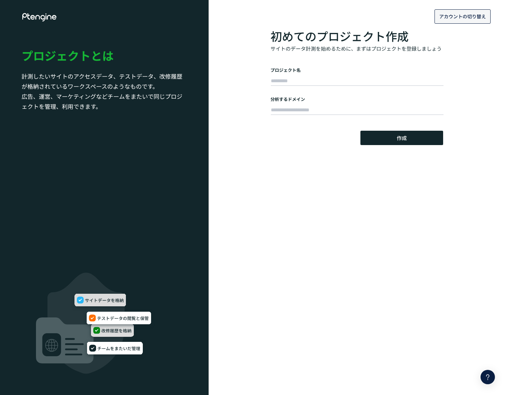
click at [468, 21] on span "アカウントの切り替え" at bounding box center [462, 17] width 47 height 12
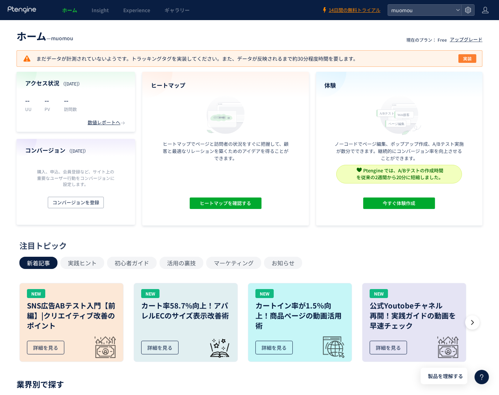
click at [471, 60] on span "実装" at bounding box center [467, 58] width 9 height 9
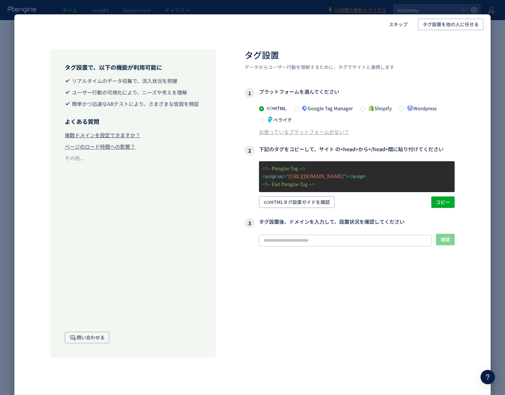
click at [311, 108] on span "Google Tag Manager" at bounding box center [325, 108] width 54 height 7
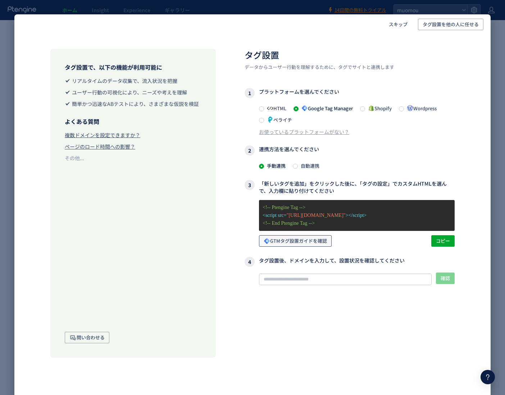
click at [319, 244] on span "GTMタグ設置ガイドを確認" at bounding box center [295, 241] width 63 height 12
click at [441, 240] on span "コピー" at bounding box center [443, 241] width 14 height 12
click at [328, 276] on input "text" at bounding box center [345, 280] width 173 height 12
click at [291, 277] on input "text" at bounding box center [345, 280] width 173 height 12
paste input "**********"
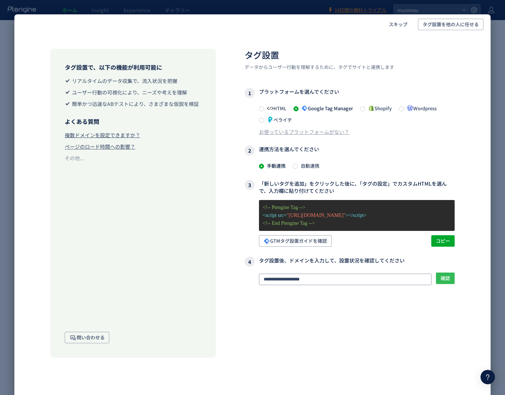
type input "**********"
click at [446, 280] on span "確認" at bounding box center [444, 279] width 9 height 12
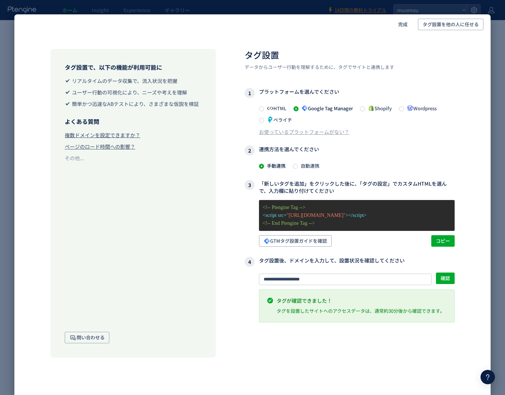
click at [493, 74] on div "完成 タグ設置を他の人に任せる タグ設置で、以下の機能が利用可能に リアルタイムのデータ収集で、流入状況を把握 ユーザー行動の可視化により、ニーズや考えを理解…" at bounding box center [252, 197] width 505 height 395
click at [10, 45] on div "完成 タグ設置を他の人に任せる タグ設置で、以下の機能が利用可能に リアルタイムのデータ収集で、流入状況を把握 ユーザー行動の可視化により、ニーズや考えを理解…" at bounding box center [252, 197] width 505 height 395
click at [407, 27] on span "完成" at bounding box center [402, 25] width 9 height 12
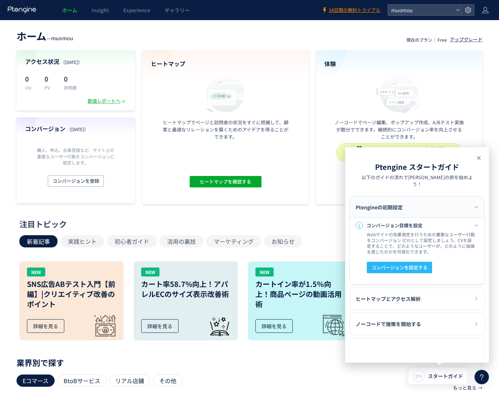
click at [479, 157] on use at bounding box center [479, 158] width 4 height 4
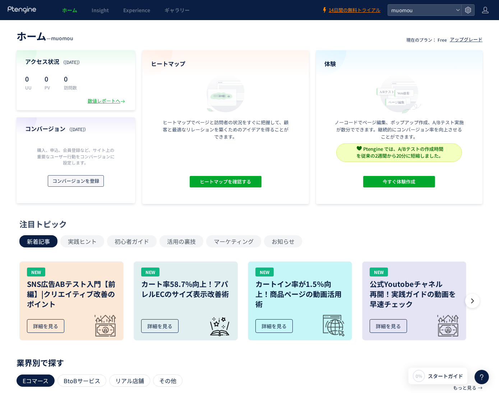
click at [84, 178] on span "コンバージョンを登録" at bounding box center [75, 181] width 47 height 12
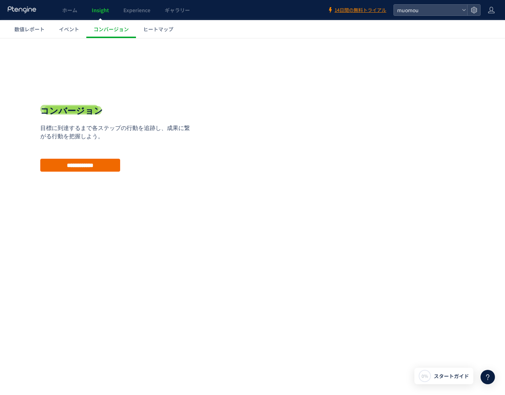
click at [88, 165] on input "**********" at bounding box center [80, 165] width 80 height 13
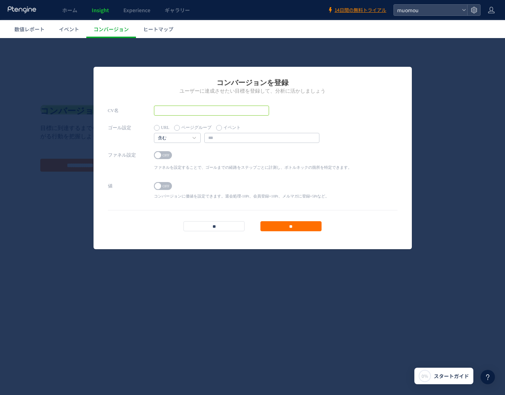
click at [223, 109] on input "text" at bounding box center [211, 111] width 115 height 10
click at [186, 110] on input "text" at bounding box center [211, 111] width 115 height 10
type input "*"
type input "****"
click at [220, 136] on input "text" at bounding box center [261, 138] width 115 height 10
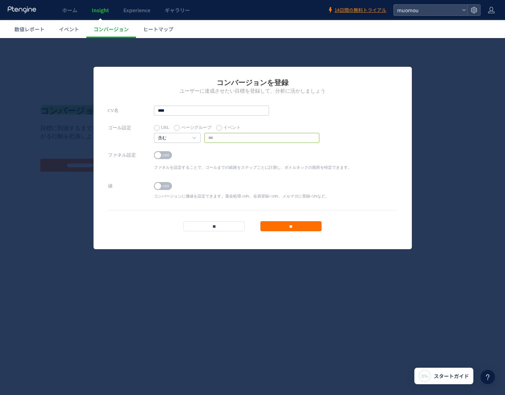
paste input "**********"
type input "**********"
click at [166, 155] on span "OFF" at bounding box center [166, 155] width 11 height 8
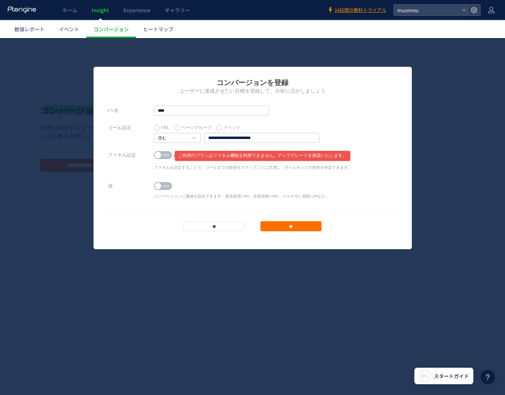
click at [239, 181] on div "ON OFF コンバージョンに価値を設定できます。退会処理-10Pt、会員登録+10Pt、メルマガに登録+5Ptなど。 ポジティブ ポジティブ ネガティブ +…" at bounding box center [241, 192] width 175 height 22
click at [286, 226] on input "**" at bounding box center [290, 226] width 61 height 10
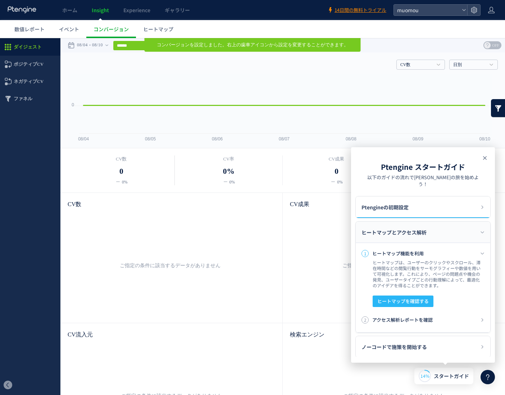
click at [0, 0] on icon at bounding box center [0, 0] width 0 height 0
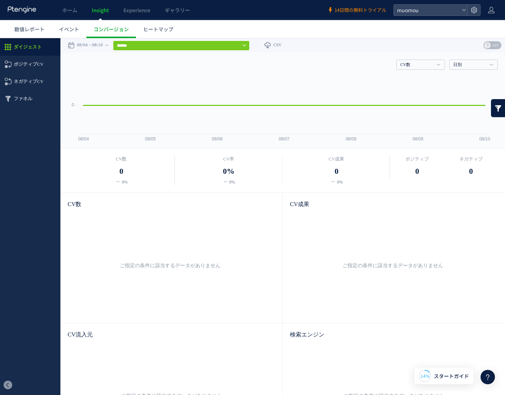
click at [363, 10] on span "14日間の無料トライアル" at bounding box center [360, 10] width 52 height 7
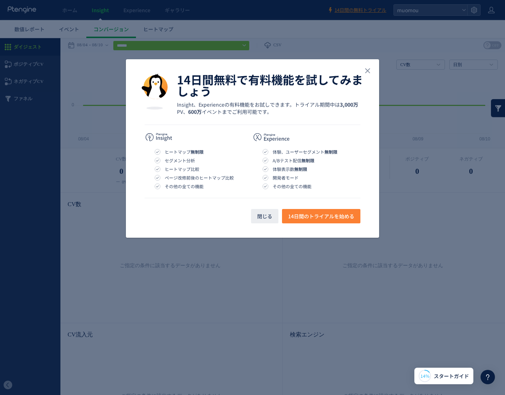
click at [342, 218] on span "14日間のトライアルを始める" at bounding box center [321, 216] width 66 height 14
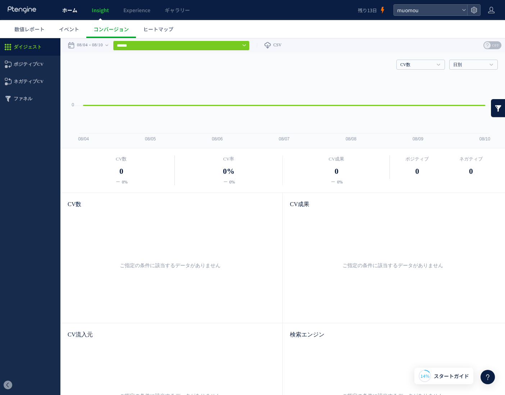
click at [75, 12] on span "ホーム" at bounding box center [69, 9] width 15 height 7
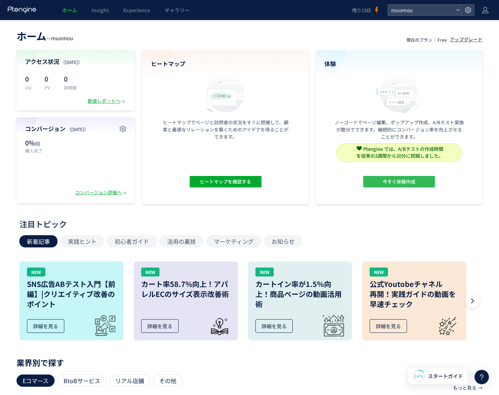
click at [402, 184] on span "今すぐ体験作成" at bounding box center [399, 182] width 33 height 12
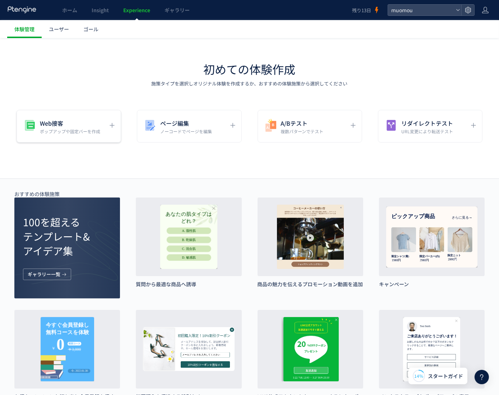
click at [137, 135] on div "Web接客 ポップアップや固定バーを作成" at bounding box center [189, 126] width 105 height 33
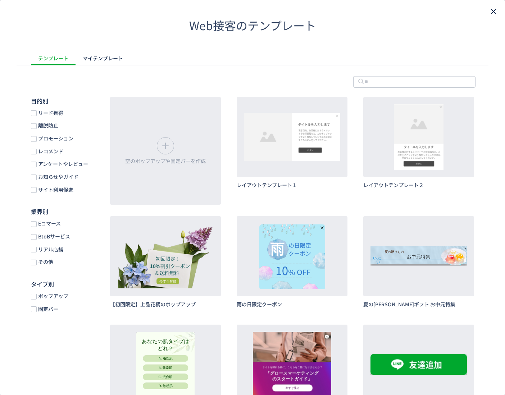
click at [491, 11] on use "close" at bounding box center [493, 11] width 5 height 5
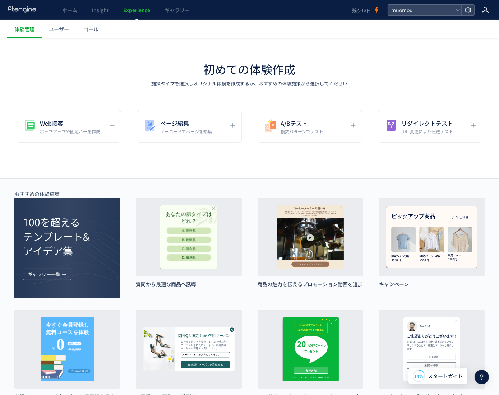
click at [486, 9] on icon at bounding box center [485, 9] width 7 height 7
click at [469, 8] on icon at bounding box center [468, 9] width 7 height 7
click at [74, 11] on span "ホーム" at bounding box center [69, 9] width 15 height 7
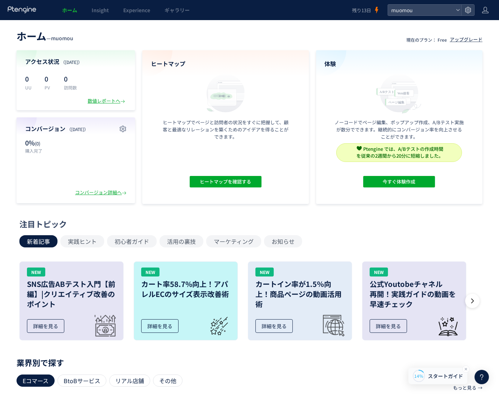
click at [438, 377] on span "スタートガイド" at bounding box center [445, 377] width 35 height 8
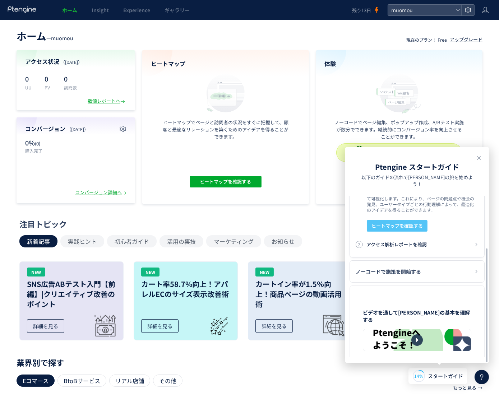
scroll to position [79, 0]
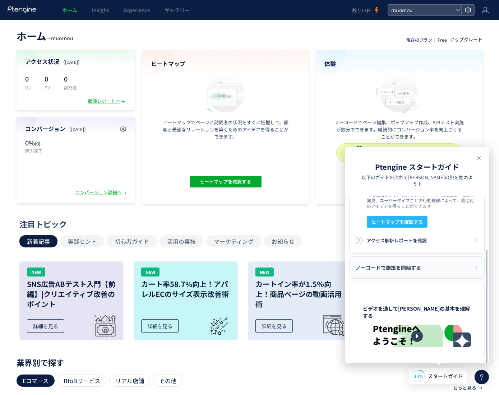
click at [436, 265] on div "ノーコードで施策を開始する" at bounding box center [417, 268] width 134 height 22
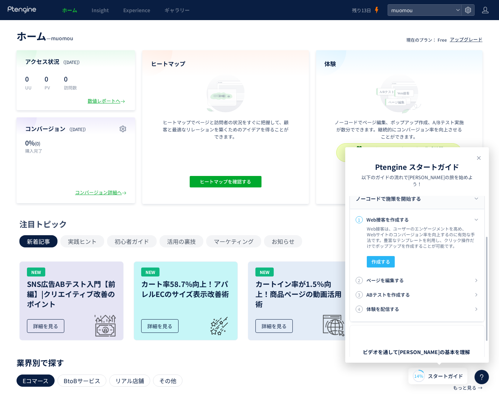
scroll to position [95, 0]
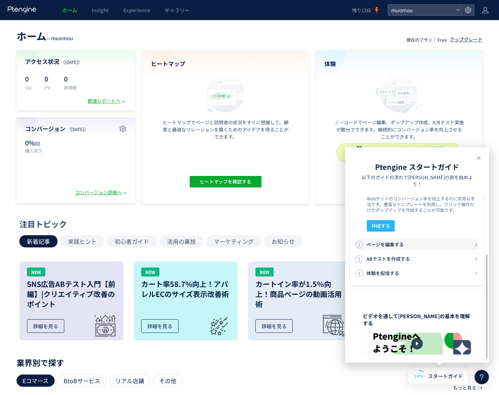
click at [394, 241] on h3 "ページを編集する" at bounding box center [421, 244] width 108 height 7
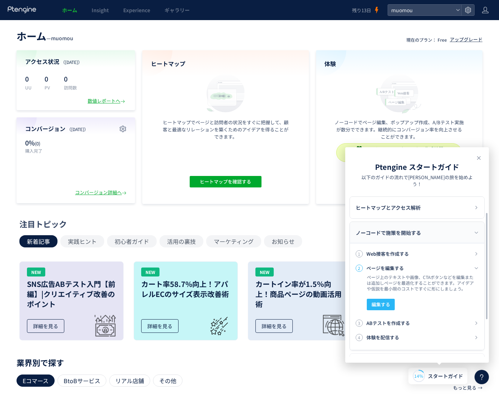
scroll to position [97, 0]
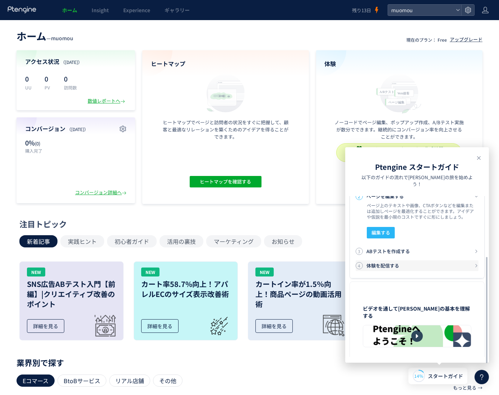
click at [416, 262] on h3 "体験を配信する" at bounding box center [421, 265] width 108 height 7
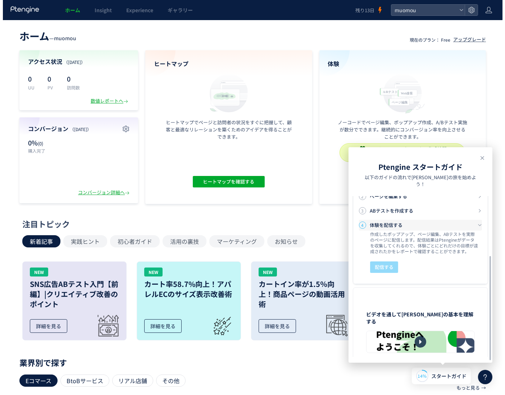
scroll to position [102, 0]
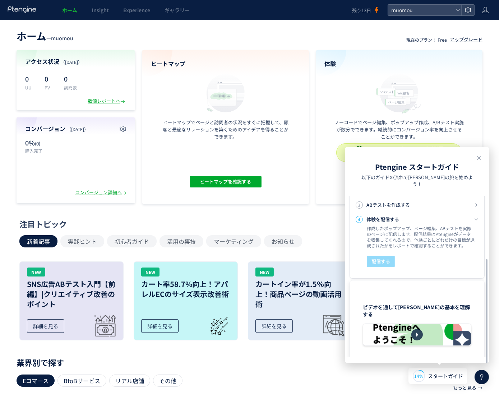
click at [420, 333] on icon at bounding box center [417, 335] width 5 height 5
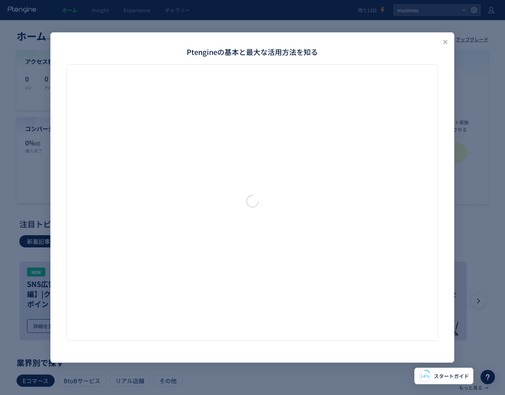
scroll to position [0, 0]
click at [441, 375] on span "スタートガイド" at bounding box center [451, 377] width 35 height 8
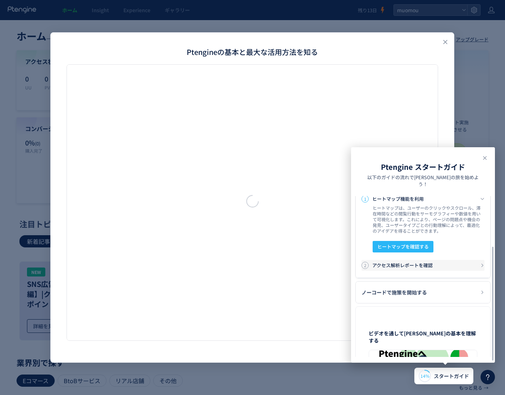
scroll to position [79, 0]
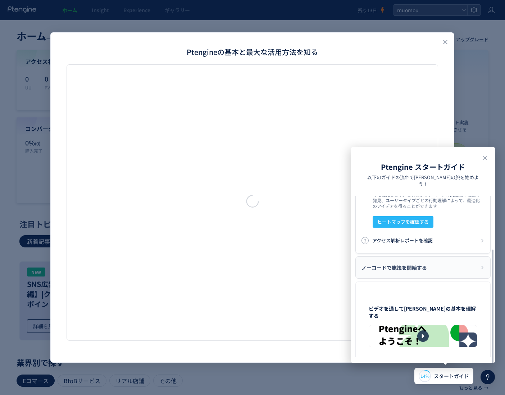
click at [427, 260] on div "ノーコードで施策を開始する" at bounding box center [423, 268] width 134 height 22
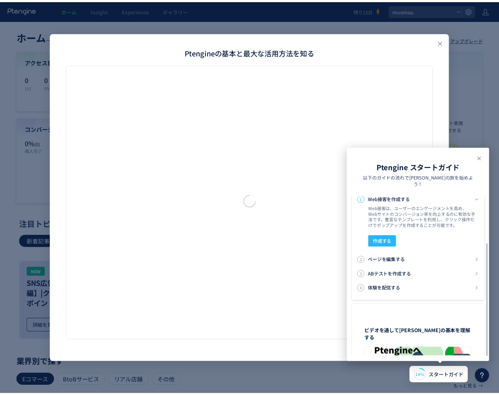
scroll to position [70, 0]
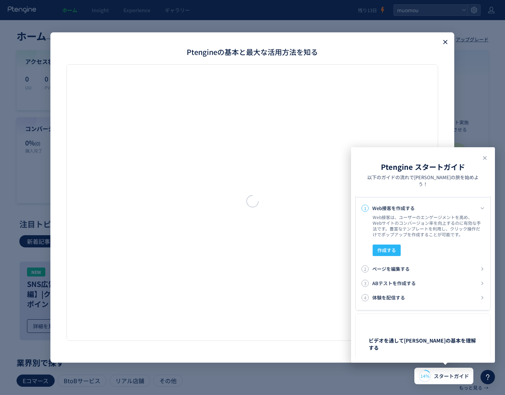
click at [446, 42] on use "Close" at bounding box center [445, 42] width 4 height 4
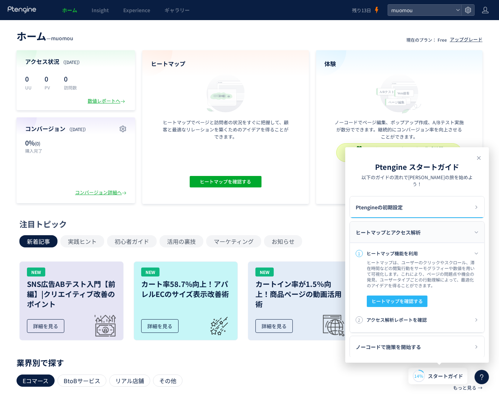
click at [484, 376] on icon at bounding box center [482, 377] width 9 height 9
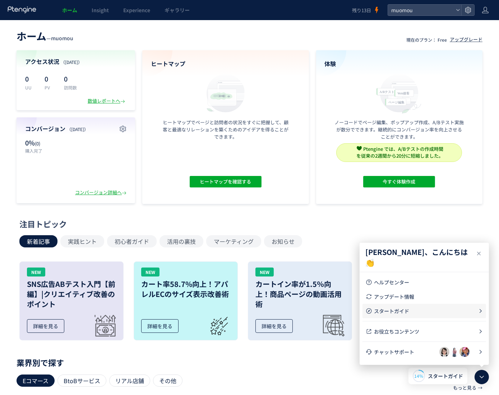
click at [422, 308] on span "スタートガイド" at bounding box center [426, 311] width 104 height 7
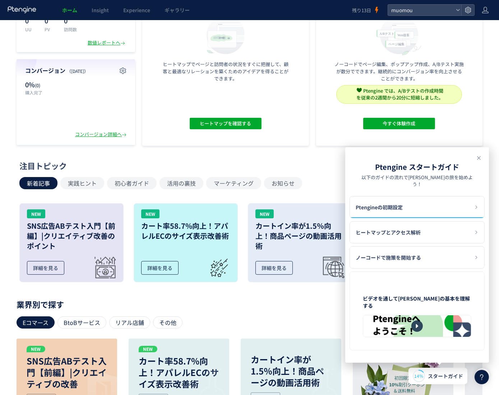
scroll to position [72, 0]
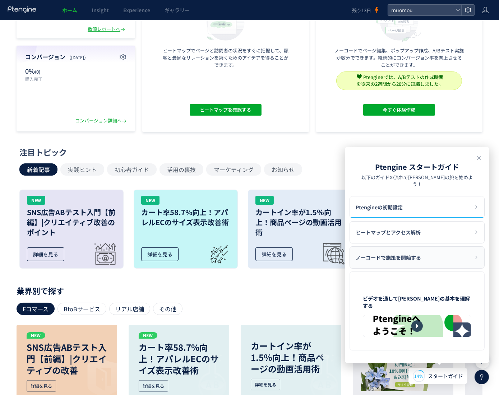
click at [433, 251] on div "ノーコードで施策を開始する" at bounding box center [417, 258] width 134 height 22
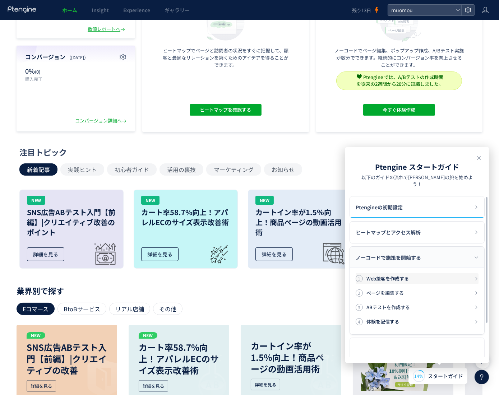
click at [426, 275] on h3 "Web接客を作成する" at bounding box center [421, 278] width 108 height 7
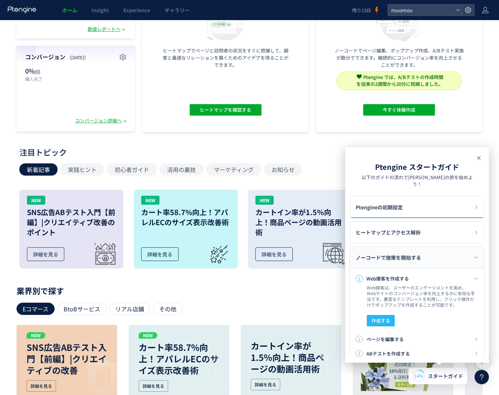
click at [479, 157] on icon at bounding box center [479, 158] width 9 height 9
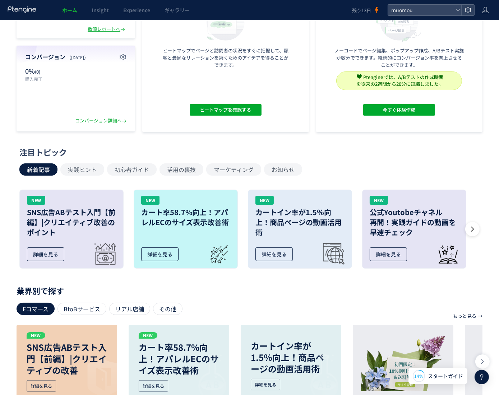
click at [28, 12] on icon at bounding box center [22, 9] width 30 height 7
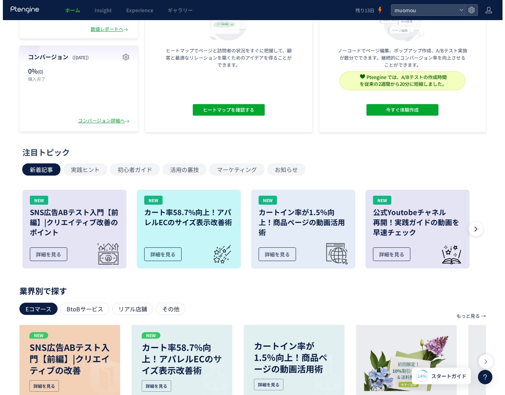
scroll to position [0, 0]
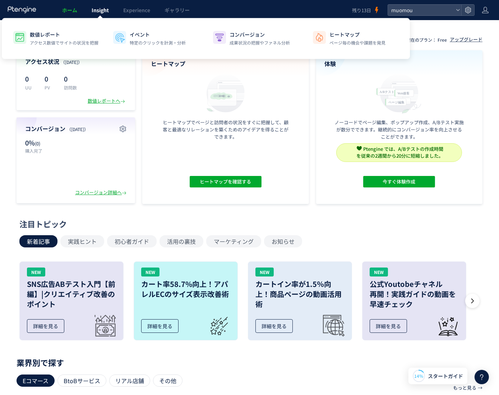
click at [93, 15] on link "Insight" at bounding box center [100, 10] width 32 height 20
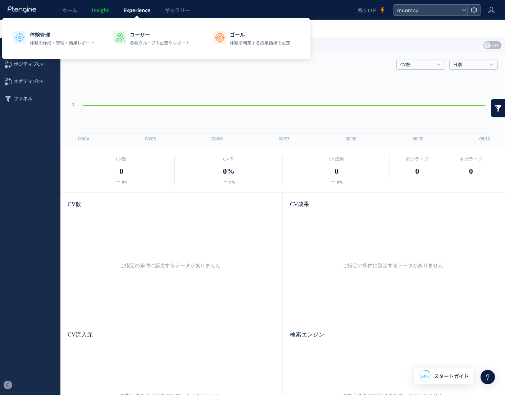
click at [140, 13] on span "Experience" at bounding box center [136, 9] width 27 height 7
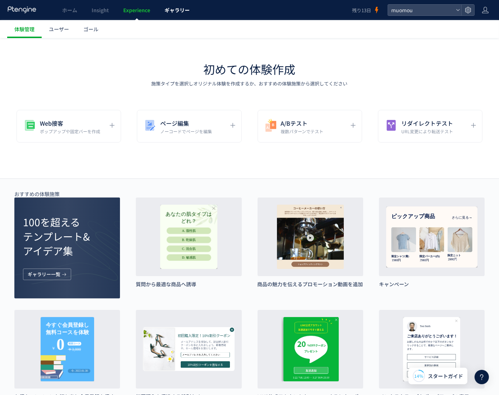
click at [180, 12] on span "ギャラリー" at bounding box center [177, 9] width 25 height 7
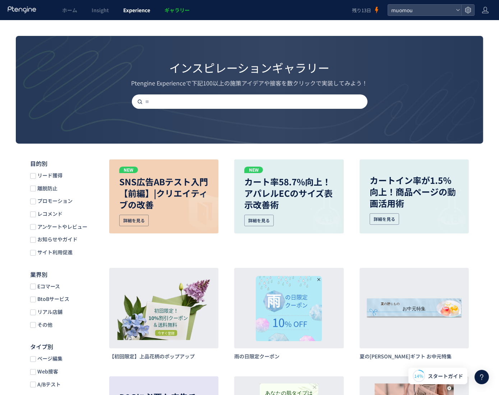
click at [146, 13] on span "Experience" at bounding box center [136, 9] width 27 height 7
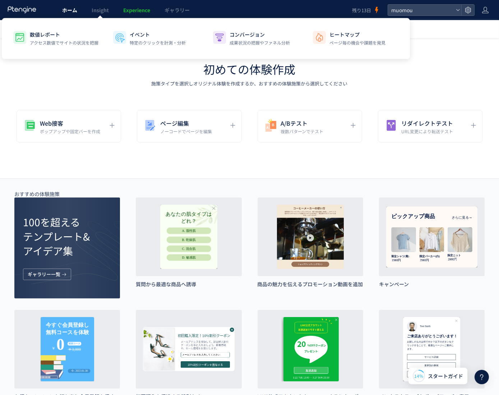
click at [76, 10] on span "ホーム" at bounding box center [69, 9] width 15 height 7
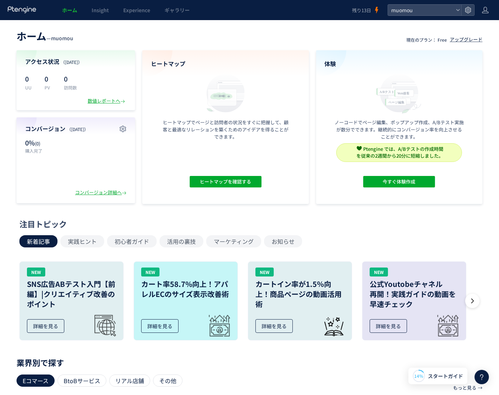
click at [482, 377] on use at bounding box center [482, 378] width 3 height 6
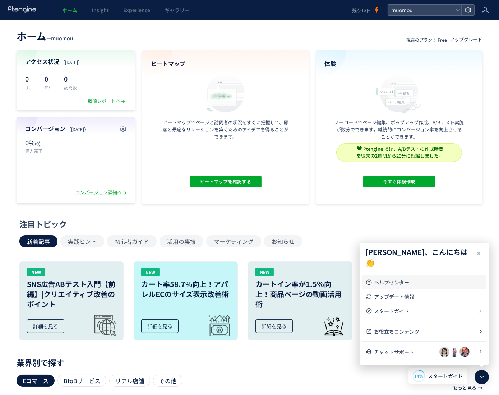
click at [422, 283] on span "ヘルプセンター" at bounding box center [428, 282] width 109 height 7
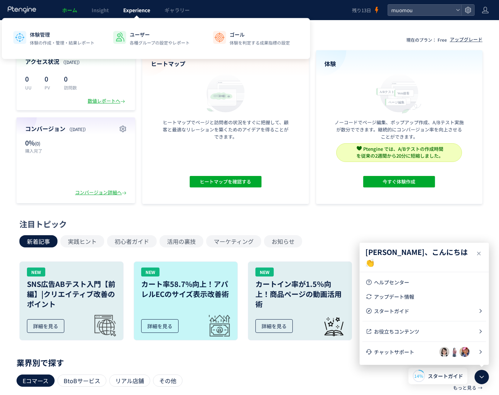
click at [145, 13] on span "Experience" at bounding box center [136, 9] width 27 height 7
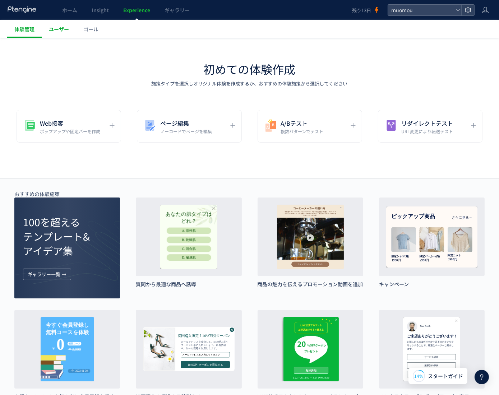
click at [56, 32] on span "ユーザー" at bounding box center [59, 29] width 20 height 7
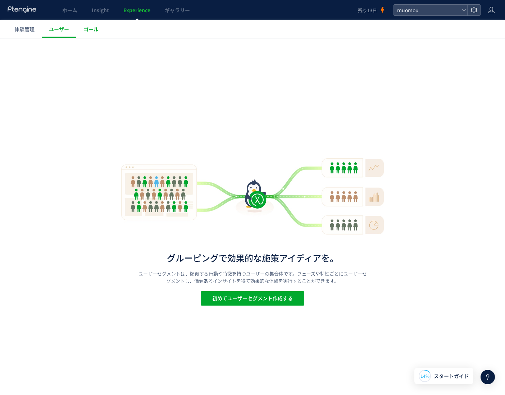
click at [86, 30] on span "ゴール" at bounding box center [90, 29] width 15 height 7
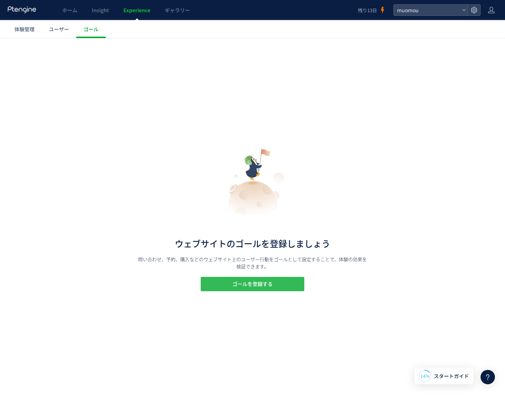
click at [256, 288] on span "ゴールを登録する" at bounding box center [252, 284] width 40 height 14
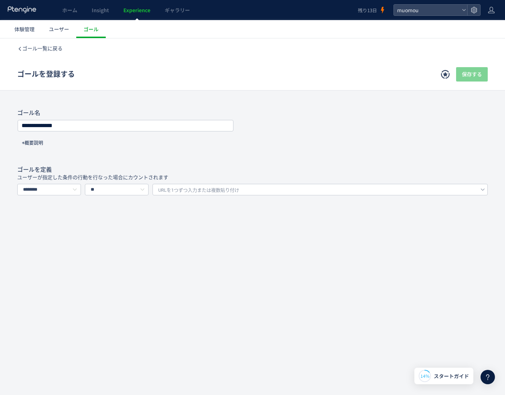
click at [207, 188] on span "URLを1つずつ入力または複数貼り付け" at bounding box center [198, 190] width 81 height 11
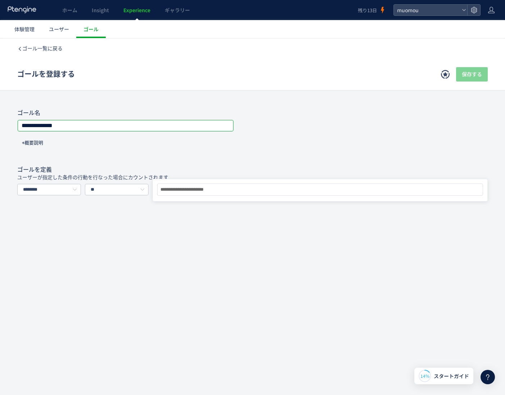
type input "**********"
click at [110, 124] on input "**********" at bounding box center [125, 126] width 215 height 10
drag, startPoint x: 110, startPoint y: 124, endPoint x: -85, endPoint y: 118, distance: 195.3
click at [0, 118] on html at bounding box center [252, 216] width 505 height 357
type input "**"
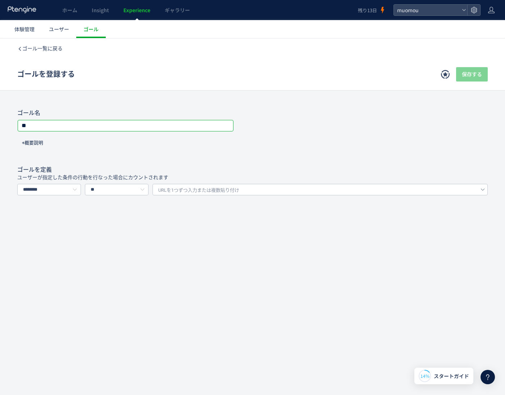
click at [91, 146] on div "ゴール名 ** +概要説明" at bounding box center [252, 134] width 470 height 50
click at [111, 191] on input "**" at bounding box center [117, 190] width 64 height 12
click at [173, 186] on span "URLを1つずつ入力または複数貼り付け" at bounding box center [198, 190] width 81 height 11
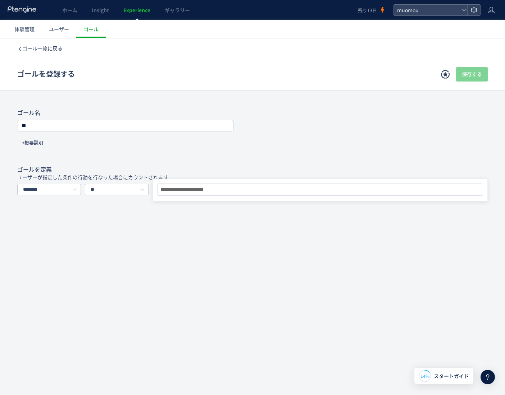
type input "**********"
click at [239, 246] on div "**********" at bounding box center [252, 178] width 505 height 280
click at [58, 192] on input "********" at bounding box center [49, 190] width 64 height 12
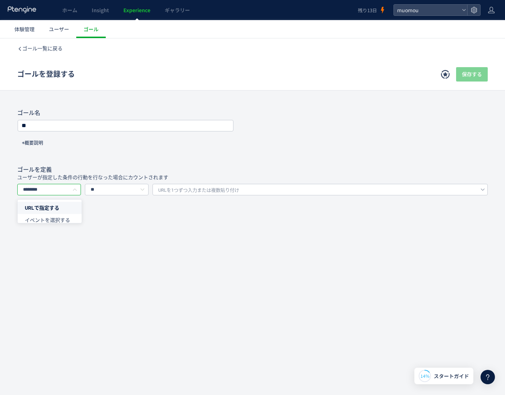
click at [51, 207] on span "URLで指定する" at bounding box center [42, 208] width 35 height 6
click at [145, 241] on div "ゴール一覧に戻る ゴールを登録する 保存する ゴール登録とは？ ウェブサイト上のゴール地点を定義します。例えば、会員登録、購入、問い合わせといったゴールを設定…" at bounding box center [252, 167] width 505 height 258
click at [446, 77] on icon at bounding box center [445, 74] width 9 height 9
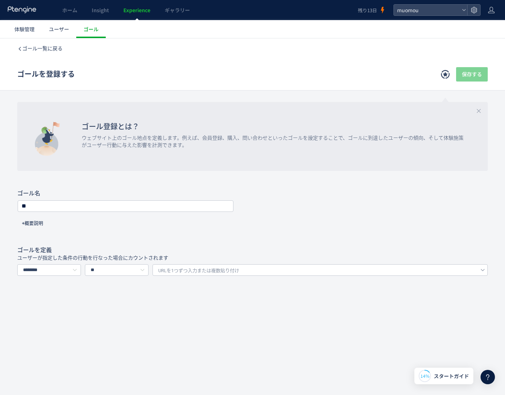
click at [194, 267] on span "URLを1つずつ入力または複数貼り付け" at bounding box center [198, 271] width 81 height 11
type input "**********"
click at [285, 329] on div "**********" at bounding box center [252, 218] width 505 height 361
click at [232, 271] on span "URLを1つずつ入力または複数貼り付け" at bounding box center [198, 271] width 81 height 11
type input "**********"
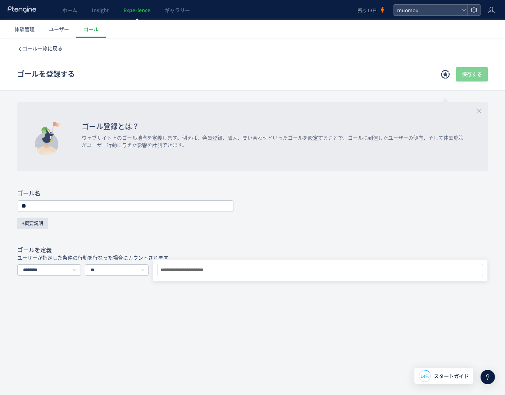
click at [27, 223] on span "+概要説明" at bounding box center [32, 224] width 21 height 12
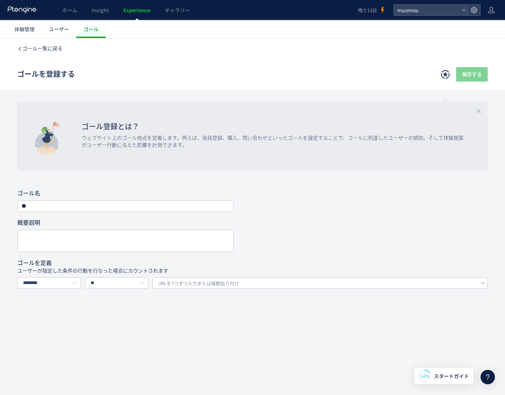
click at [27, 223] on h4 "概要説明" at bounding box center [252, 223] width 470 height 8
click at [74, 284] on icon at bounding box center [74, 284] width 9 height 12
click at [130, 281] on input "**" at bounding box center [117, 284] width 64 height 12
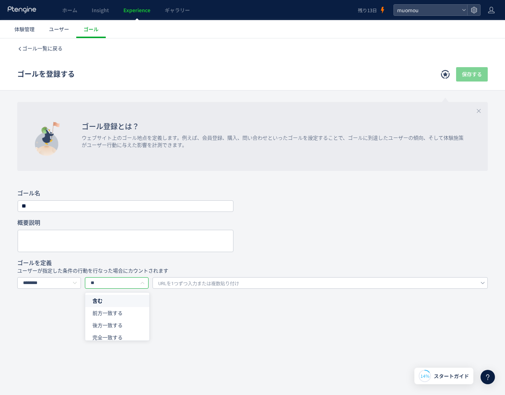
click at [130, 281] on input "**" at bounding box center [117, 284] width 64 height 12
click at [198, 282] on span "URLを1つずつ入力または複数貼り付け" at bounding box center [198, 284] width 81 height 11
type input "**********"
click at [274, 326] on div "**********" at bounding box center [252, 225] width 505 height 374
click at [220, 284] on span "URLを1つずつ入力または複数貼り付け" at bounding box center [198, 284] width 81 height 11
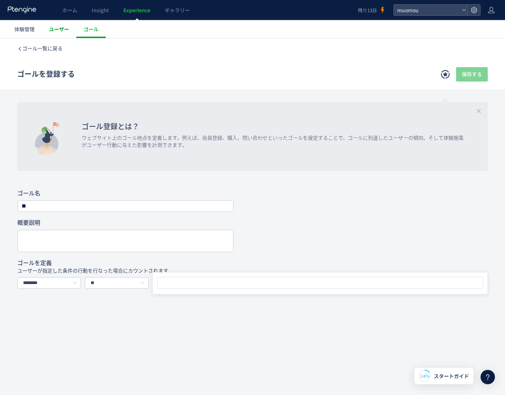
click at [63, 34] on link "ユーザー" at bounding box center [59, 29] width 35 height 18
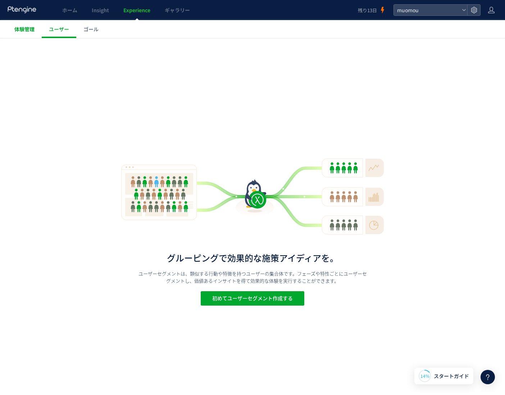
click at [20, 33] on link "体験管理" at bounding box center [24, 29] width 35 height 18
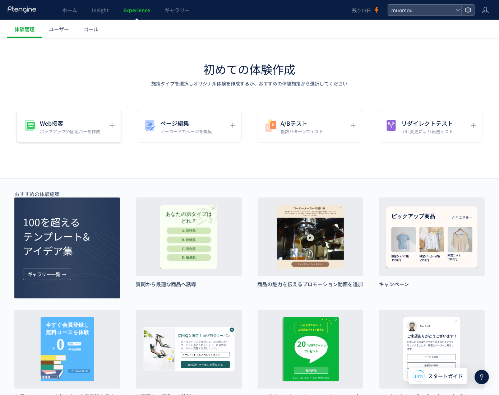
click at [137, 138] on div "Web接客 ポップアップや固定バーを作成" at bounding box center [189, 126] width 105 height 33
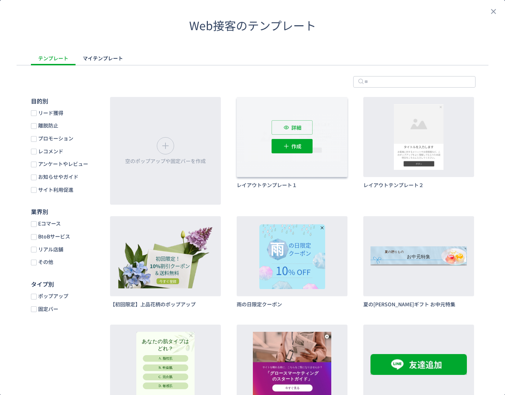
click at [274, 158] on div "詳細 作成" at bounding box center [292, 137] width 111 height 80
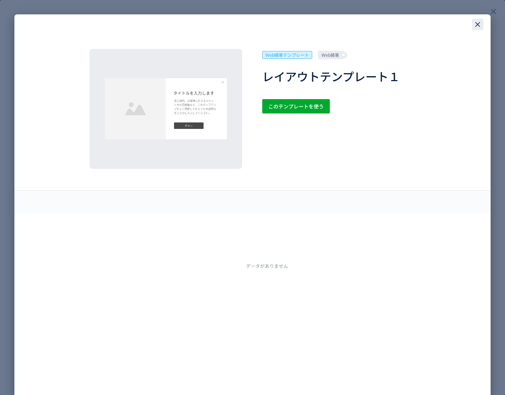
click at [476, 23] on icon "close" at bounding box center [477, 24] width 9 height 9
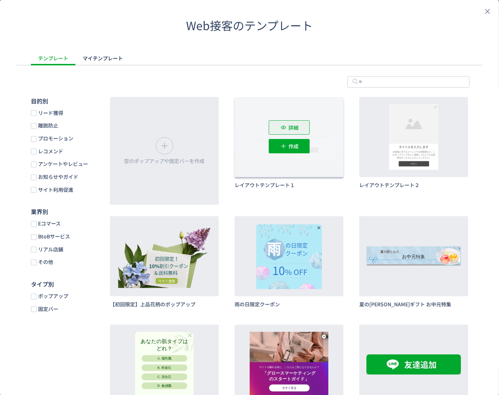
click at [298, 124] on button "詳細" at bounding box center [289, 127] width 41 height 14
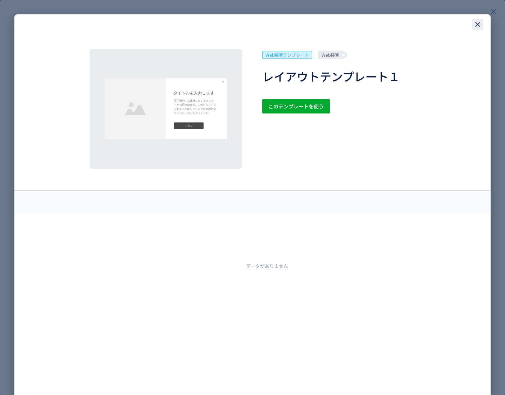
click at [477, 23] on icon "close" at bounding box center [477, 24] width 9 height 9
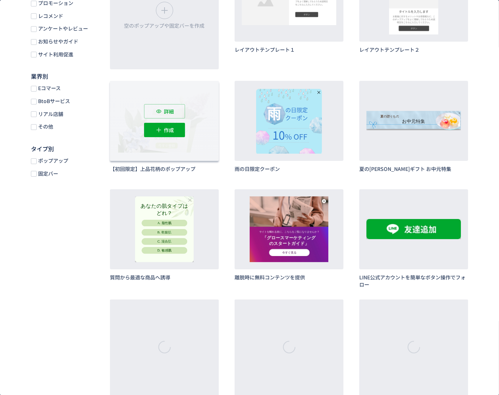
scroll to position [144, 0]
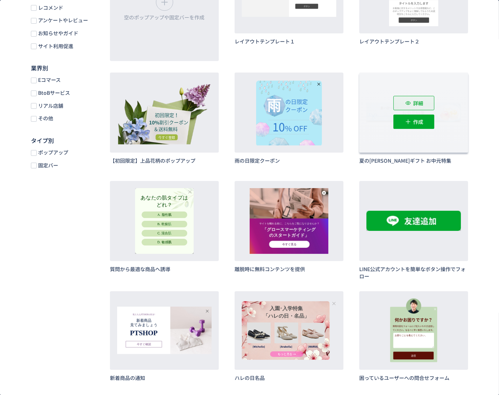
click at [413, 103] on span "詳細" at bounding box center [418, 103] width 10 height 14
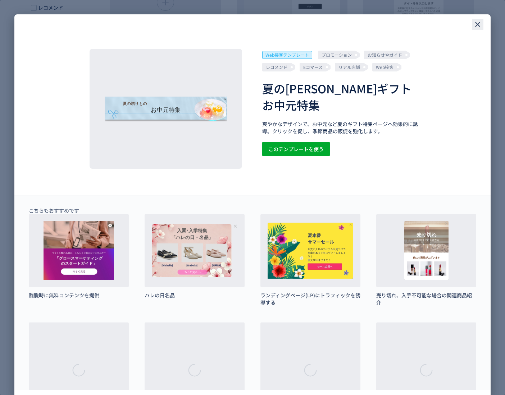
click at [480, 24] on icon "close" at bounding box center [477, 24] width 9 height 9
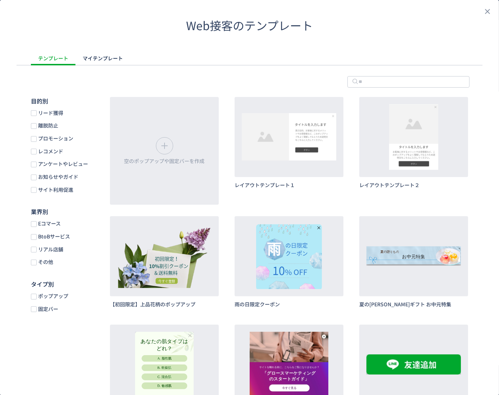
scroll to position [0, 0]
click at [484, 10] on icon "close" at bounding box center [488, 11] width 9 height 9
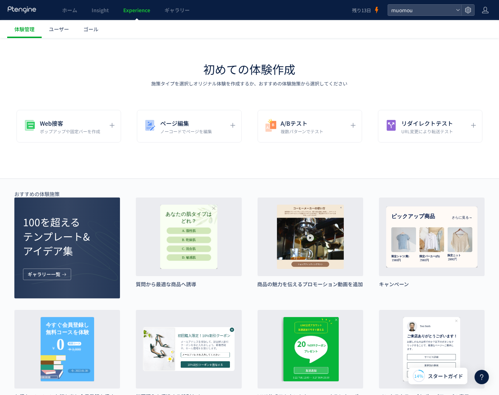
click at [137, 10] on span "Experience" at bounding box center [136, 9] width 27 height 7
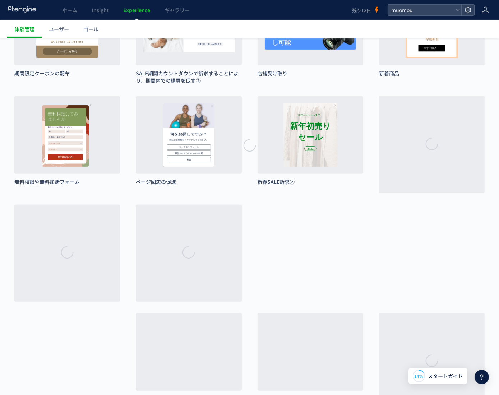
scroll to position [575, 0]
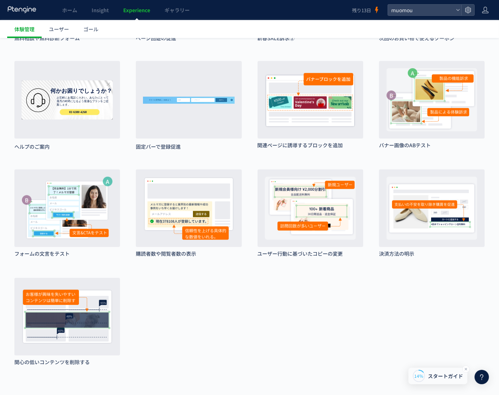
click at [449, 376] on span "スタートガイド" at bounding box center [445, 377] width 35 height 8
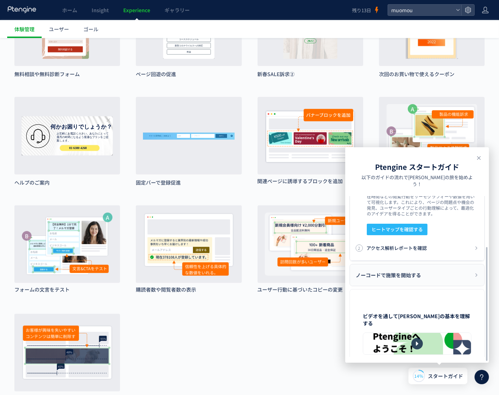
scroll to position [79, 0]
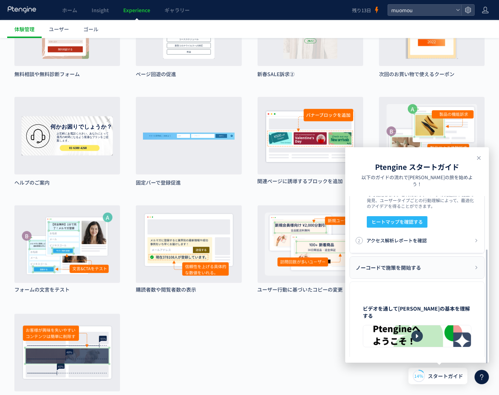
click at [438, 262] on div "ノーコードで施策を開始する" at bounding box center [417, 268] width 134 height 22
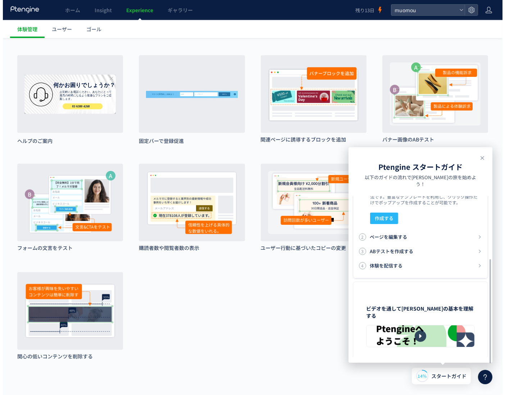
scroll to position [581, 0]
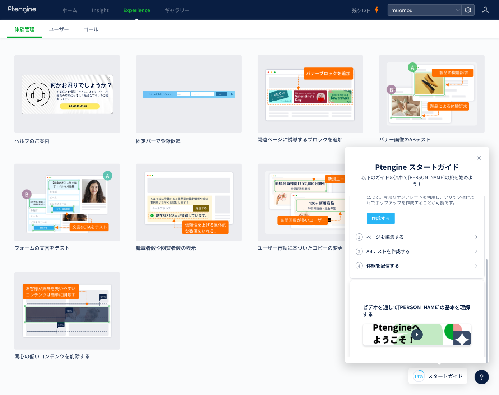
click at [422, 328] on div at bounding box center [417, 335] width 108 height 22
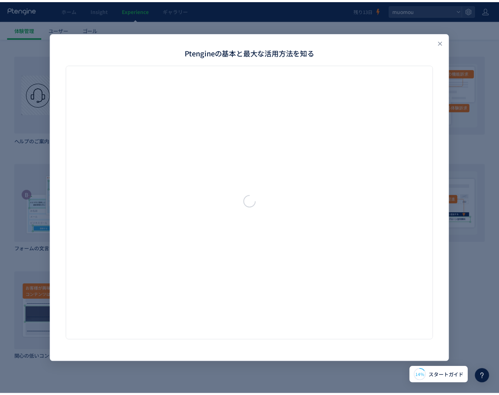
scroll to position [0, 0]
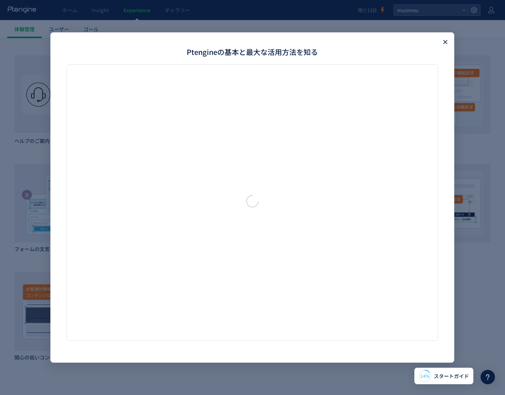
click at [447, 41] on use "Close" at bounding box center [445, 42] width 4 height 4
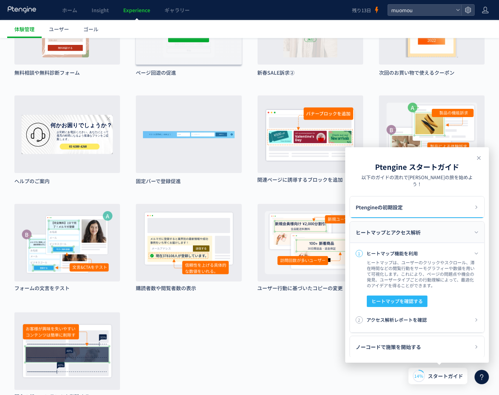
scroll to position [509, 0]
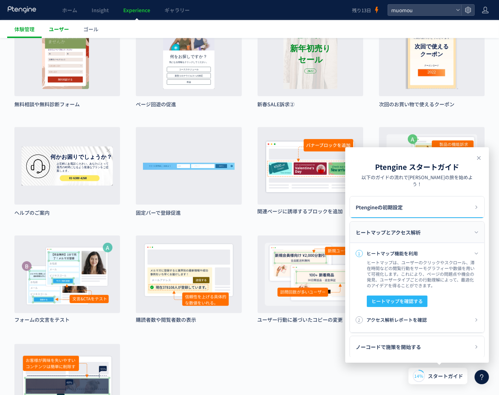
click at [58, 26] on span "ユーザー" at bounding box center [59, 29] width 20 height 7
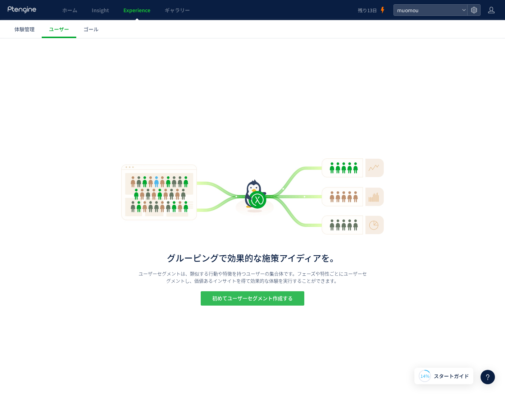
click at [270, 301] on span "初めてユーザーセグメント作成する" at bounding box center [252, 299] width 81 height 14
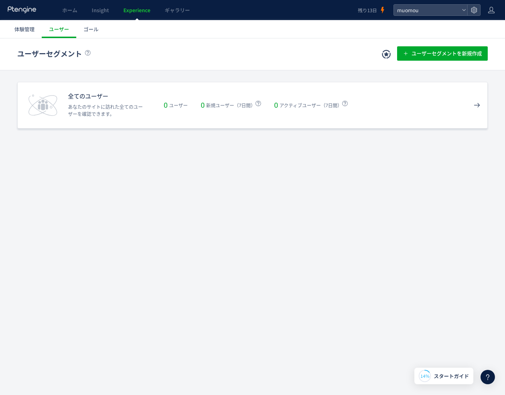
click at [147, 123] on div "全てのユーザー あなたのサイトに訪れた全てのユーザーを確認できます。 0 ユーザー 0 新規ユーザー（7日間） 0 アクティブユーザー（7日間）" at bounding box center [252, 105] width 470 height 47
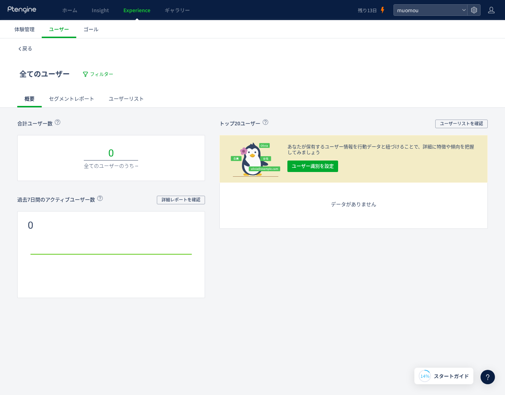
click at [83, 98] on link "セグメントレポート" at bounding box center [72, 98] width 60 height 17
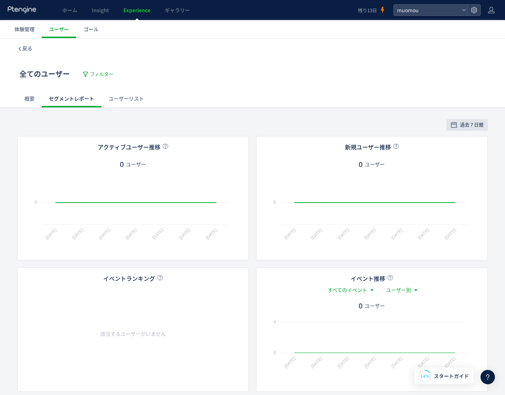
click at [128, 99] on link "ユーザーリスト" at bounding box center [126, 98] width 50 height 17
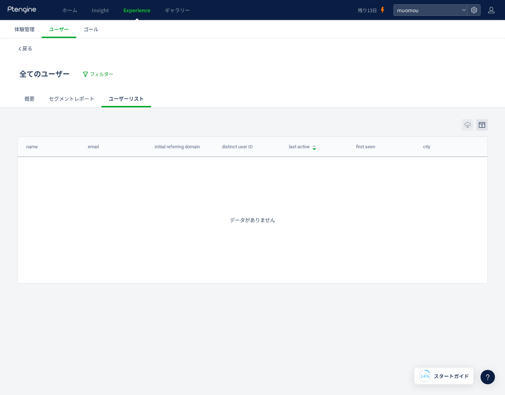
click at [94, 73] on span "フィルター" at bounding box center [101, 74] width 23 height 7
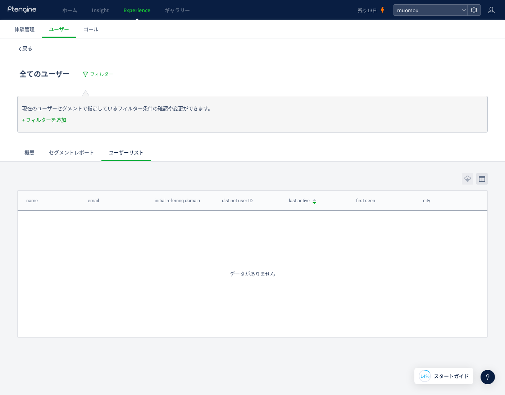
click at [59, 119] on link "+ フィルターを追加" at bounding box center [44, 120] width 44 height 6
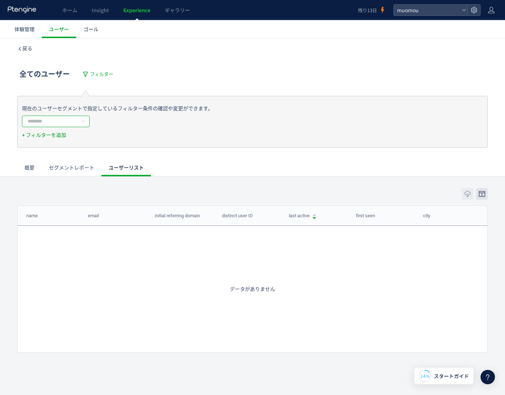
click at [59, 119] on input "text" at bounding box center [56, 122] width 68 height 12
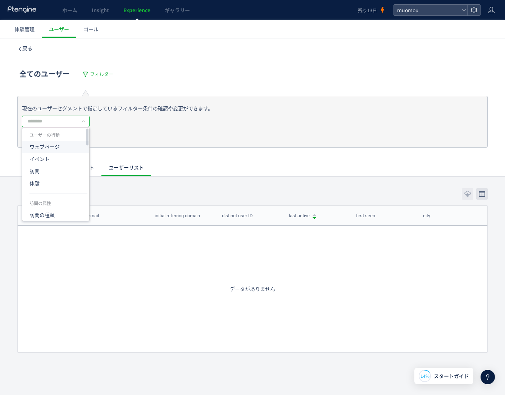
click at [60, 147] on li "ウェブページ" at bounding box center [58, 147] width 72 height 12
type input "******"
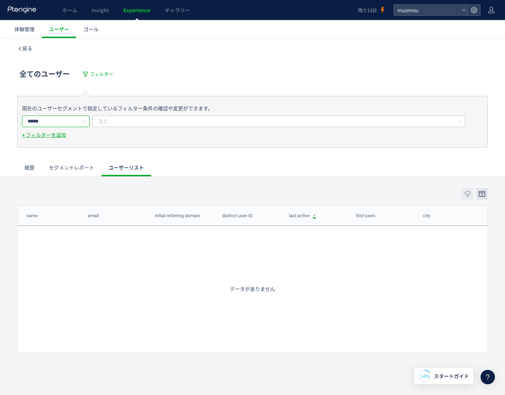
click at [73, 123] on input "******" at bounding box center [56, 122] width 68 height 12
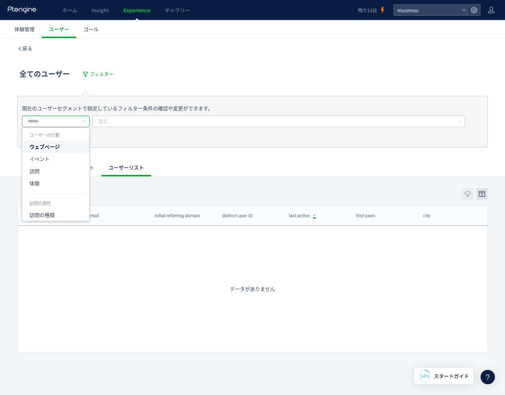
click at [73, 123] on input "text" at bounding box center [56, 122] width 68 height 12
type input "******"
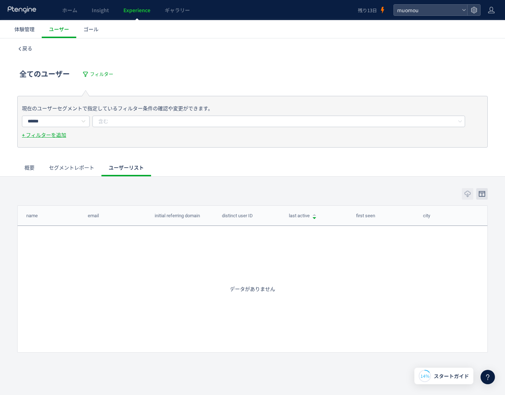
click at [316, 64] on div "全てのユーザー フィルター" at bounding box center [252, 75] width 470 height 32
click at [63, 26] on span "ユーザー" at bounding box center [59, 29] width 20 height 7
click at [17, 50] on icon at bounding box center [19, 48] width 5 height 5
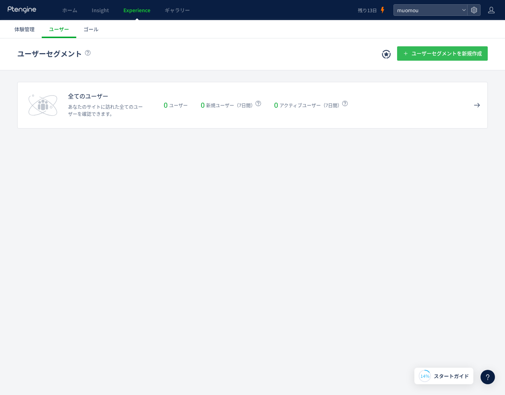
click at [455, 55] on span "ユーザーセグメントを新規作成" at bounding box center [446, 53] width 70 height 14
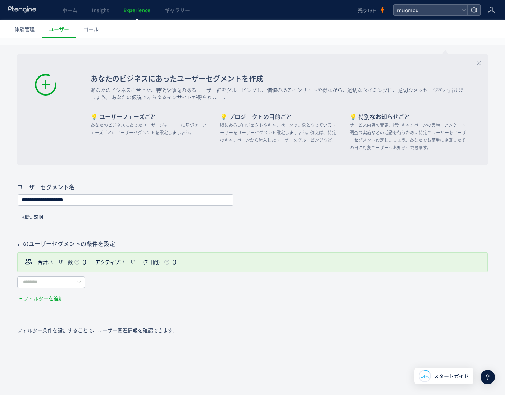
scroll to position [55, 0]
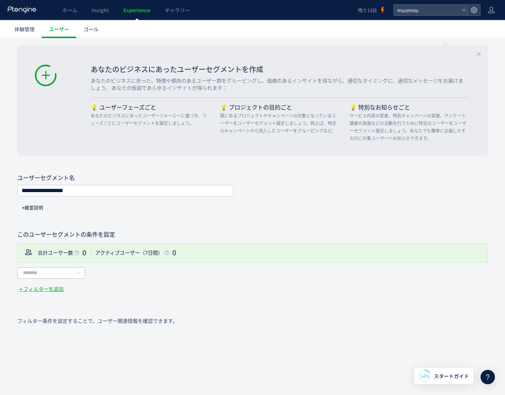
click at [82, 273] on icon at bounding box center [78, 273] width 9 height 12
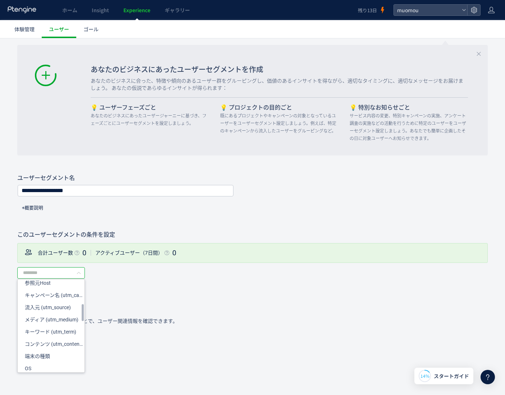
scroll to position [141, 0]
drag, startPoint x: 83, startPoint y: 285, endPoint x: 82, endPoint y: 310, distance: 25.5
click at [82, 310] on div at bounding box center [83, 314] width 2 height 17
click at [70, 322] on span "キーワード (utm_term)" at bounding box center [50, 324] width 51 height 6
type input "**********"
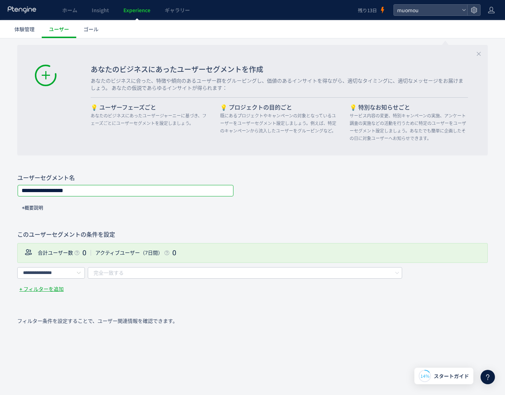
click at [119, 189] on input "**********" at bounding box center [125, 191] width 215 height 10
drag, startPoint x: 156, startPoint y: 187, endPoint x: -135, endPoint y: 196, distance: 291.0
click at [0, 196] on html at bounding box center [252, 162] width 505 height 357
type input "*"
type input "*****"
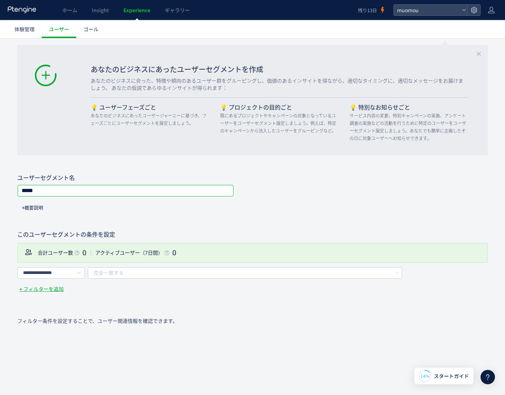
click at [121, 271] on span "完全一致する" at bounding box center [108, 273] width 30 height 12
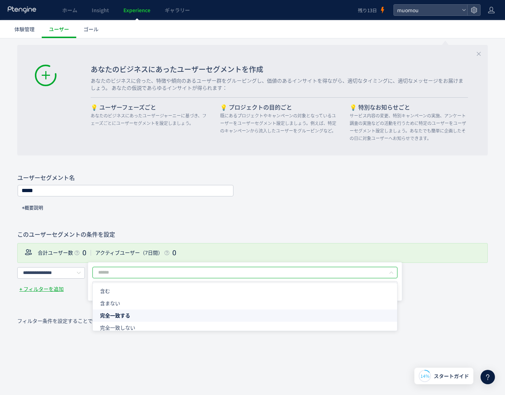
click at [136, 270] on input "filter-condition" at bounding box center [244, 273] width 305 height 12
click at [127, 286] on li "含む" at bounding box center [248, 291] width 310 height 12
type input "**"
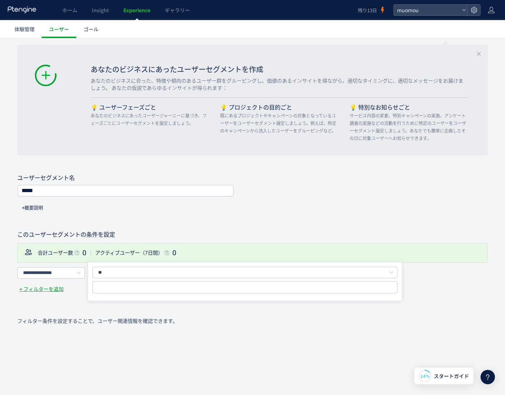
click at [125, 284] on div "filter-condition" at bounding box center [245, 288] width 303 height 10
type input "*****"
click at [40, 287] on button "+ フィルターを追加" at bounding box center [41, 289] width 49 height 8
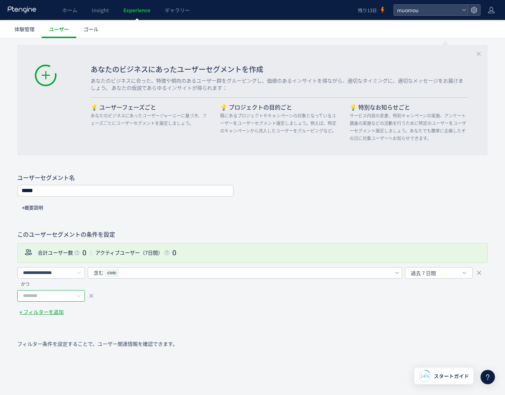
click at [52, 297] on input "text" at bounding box center [51, 296] width 68 height 12
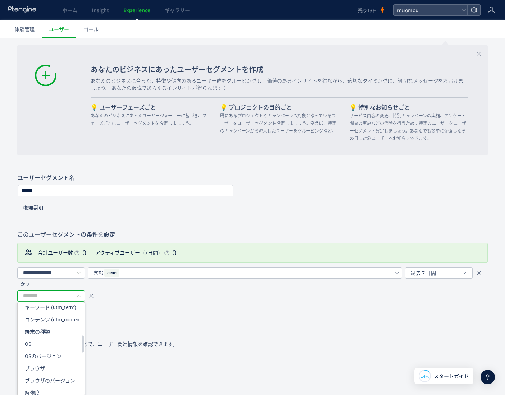
scroll to position [180, 0]
click at [56, 306] on span "キーワード (utm_term)" at bounding box center [50, 308] width 51 height 6
type input "**********"
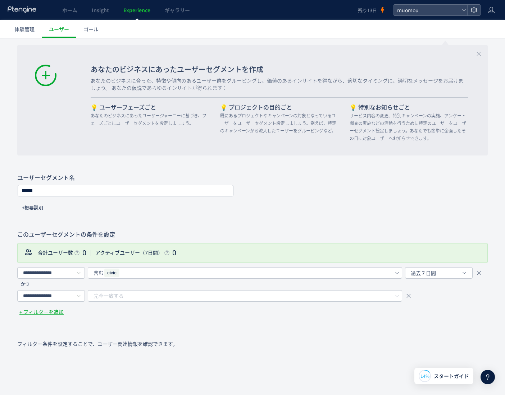
click at [118, 293] on span "完全一致する" at bounding box center [108, 296] width 30 height 12
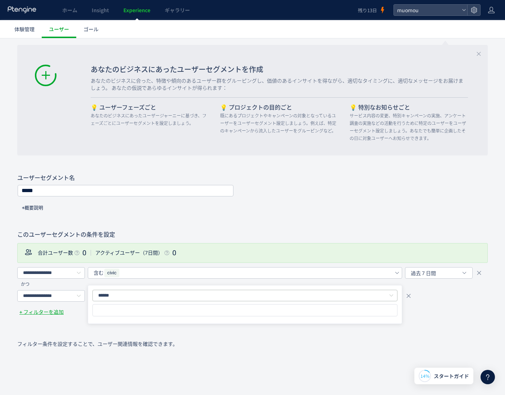
type input "*"
type input "****"
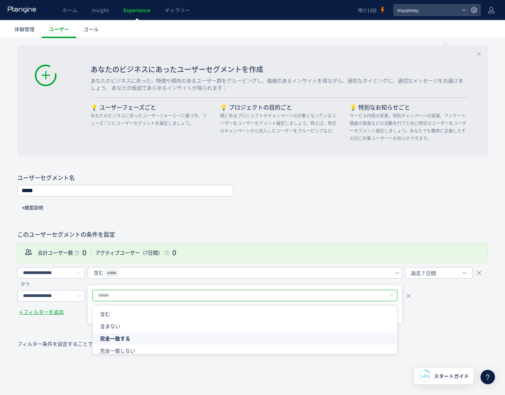
click at [251, 297] on input "filter-condition" at bounding box center [244, 296] width 305 height 12
click at [218, 314] on li "含む" at bounding box center [248, 314] width 310 height 12
type input "**"
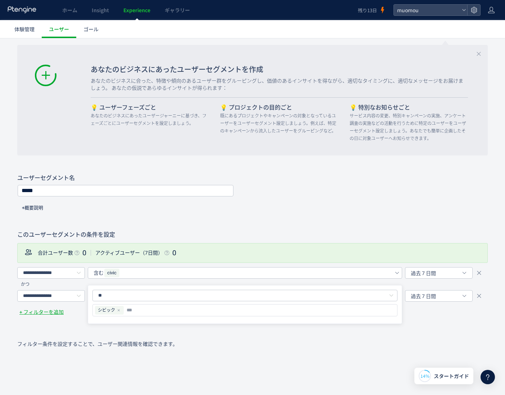
click at [223, 336] on div "ユーザーセグメントに戻る ユーザーセグメント作成 保存する あなたのビジネスにあったユーザーセグメントを作成 あなたのビジネスに合った、特徴や傾向のあるユーザ…" at bounding box center [252, 202] width 505 height 436
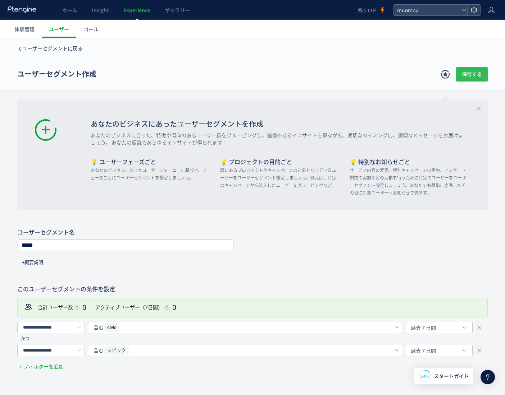
click at [468, 70] on span "保存する" at bounding box center [472, 74] width 20 height 14
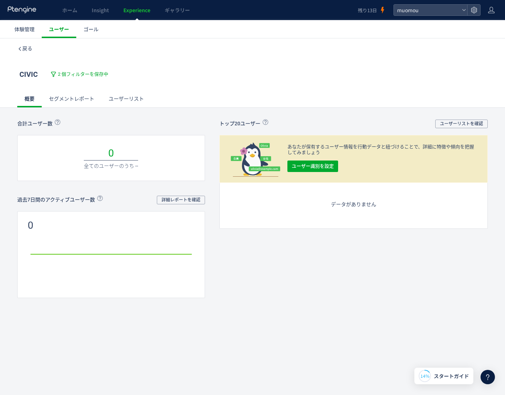
click at [60, 27] on span "ユーザー" at bounding box center [59, 29] width 20 height 7
click at [60, 28] on span "ユーザー" at bounding box center [59, 29] width 20 height 7
click at [59, 31] on span "ユーザー" at bounding box center [59, 29] width 20 height 7
click at [18, 45] on link "戻る" at bounding box center [24, 48] width 15 height 7
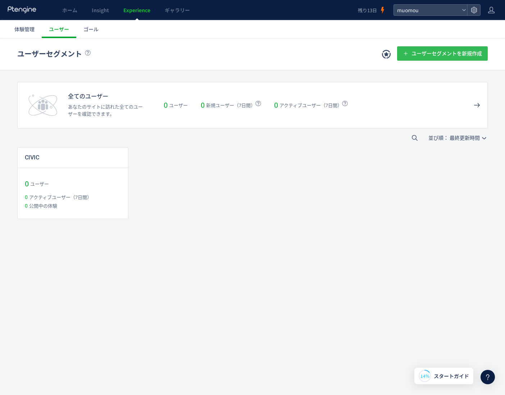
click at [444, 57] on span "ユーザーセグメントを新規作成" at bounding box center [446, 53] width 70 height 14
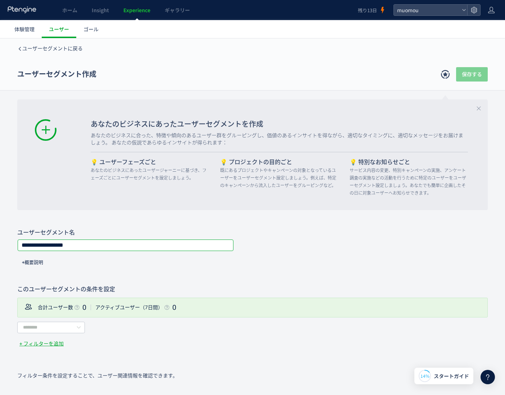
drag, startPoint x: 168, startPoint y: 246, endPoint x: -137, endPoint y: 228, distance: 305.4
click at [0, 228] on html at bounding box center [252, 216] width 505 height 357
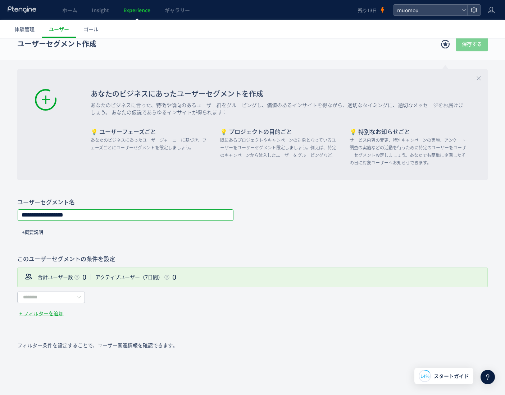
scroll to position [55, 0]
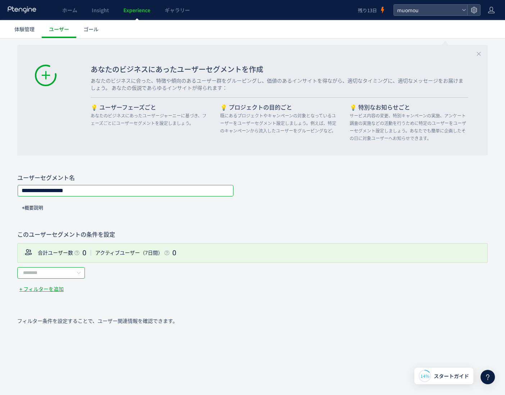
click at [64, 271] on input "text" at bounding box center [51, 273] width 68 height 12
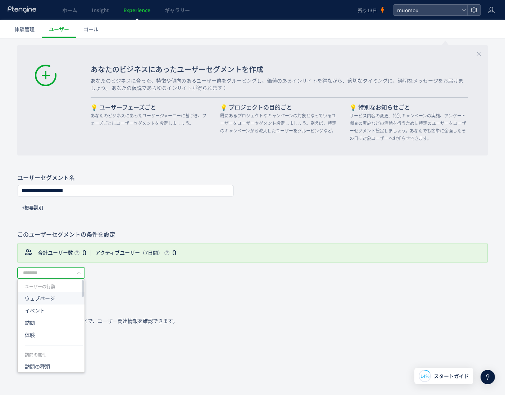
click at [66, 299] on li "ウェブページ" at bounding box center [54, 299] width 72 height 12
type input "******"
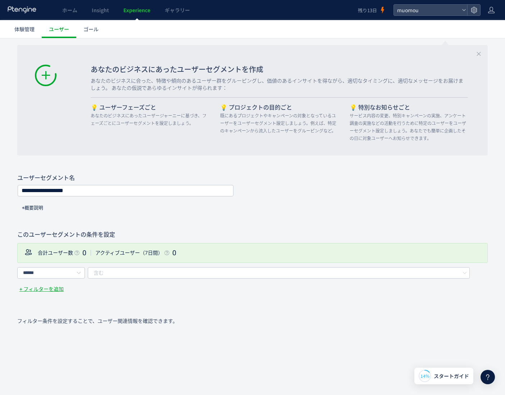
click at [120, 272] on div "含む" at bounding box center [272, 273] width 358 height 11
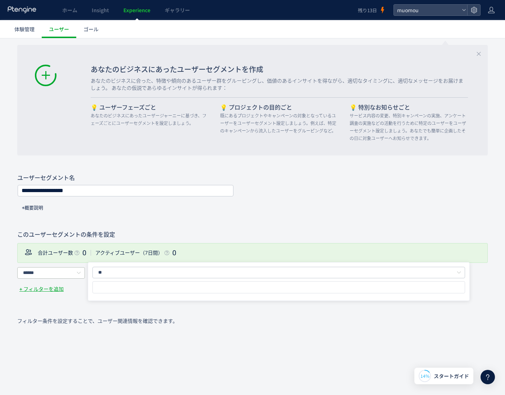
click at [81, 274] on icon at bounding box center [78, 273] width 9 height 12
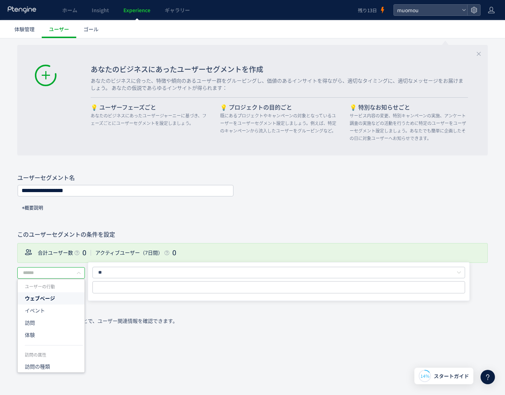
click at [95, 288] on input "filter-condition" at bounding box center [103, 287] width 17 height 9
type input "******"
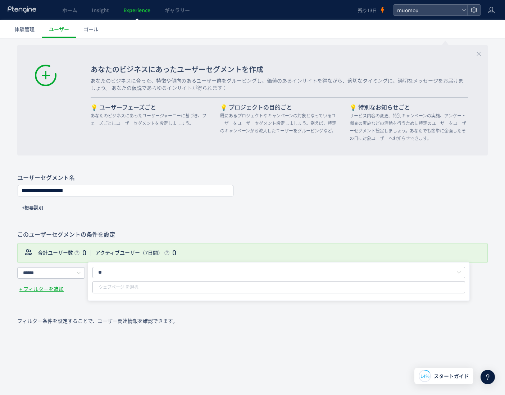
click at [125, 286] on div "ウェブページ を選択" at bounding box center [121, 288] width 55 height 8
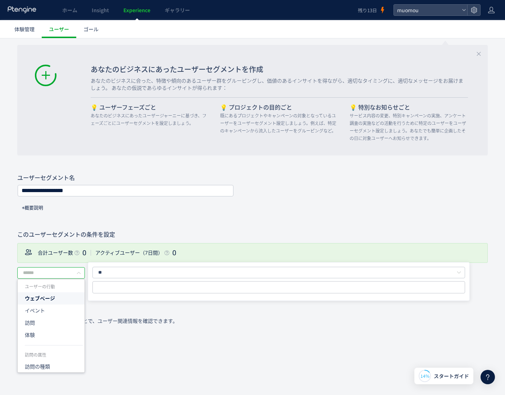
click at [74, 275] on div at bounding box center [51, 273] width 68 height 12
click at [66, 296] on li "訪問の種類" at bounding box center [54, 295] width 72 height 12
type input "*****"
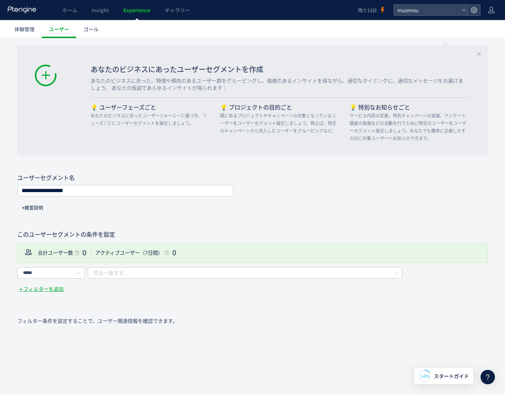
click at [109, 273] on span "完全一致する" at bounding box center [108, 273] width 30 height 12
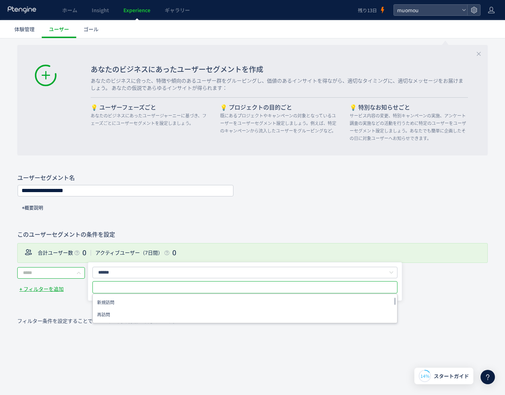
click at [70, 274] on input "text" at bounding box center [51, 273] width 68 height 12
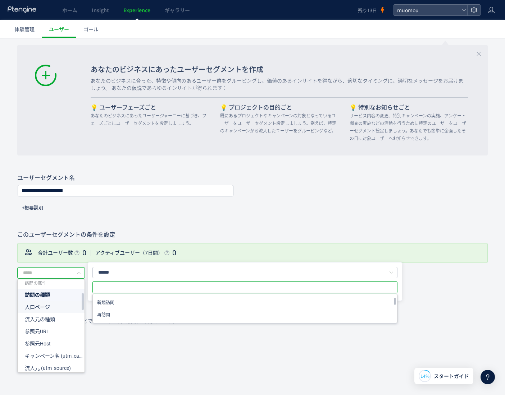
click at [60, 307] on li "入口ページ" at bounding box center [54, 307] width 72 height 12
type input "*****"
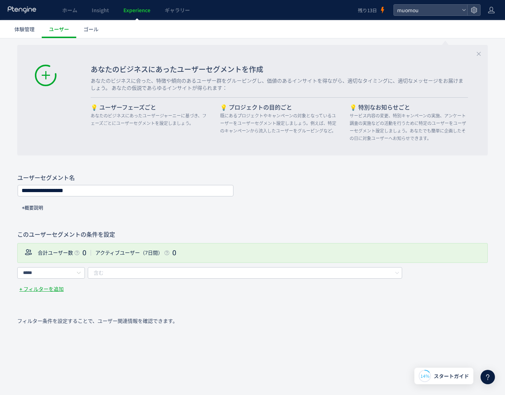
click at [106, 271] on div "含む" at bounding box center [238, 273] width 290 height 11
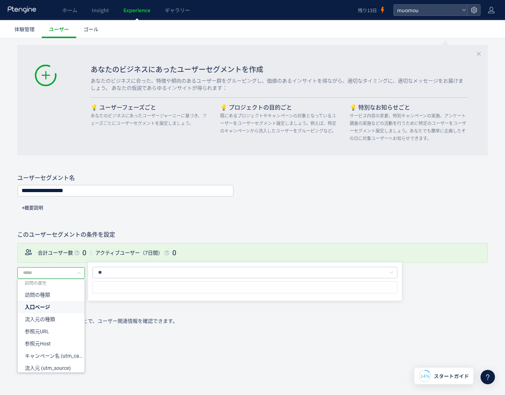
click at [72, 274] on input "text" at bounding box center [51, 273] width 68 height 12
click at [64, 320] on li "流入元の種類" at bounding box center [54, 320] width 72 height 12
type input "******"
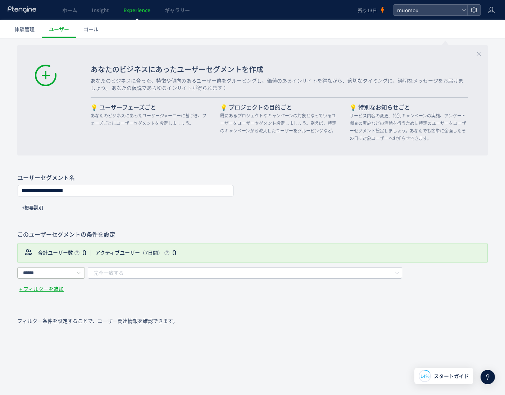
click at [75, 273] on icon at bounding box center [78, 273] width 9 height 12
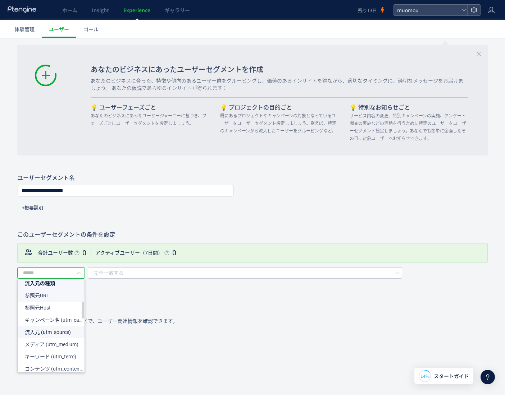
scroll to position [144, 0]
click at [56, 330] on span "コンテンツ (utm_content)" at bounding box center [54, 333] width 58 height 6
type input "**********"
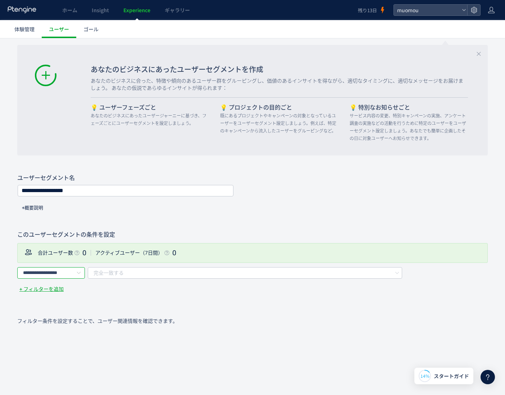
click at [73, 271] on input "**********" at bounding box center [51, 273] width 68 height 12
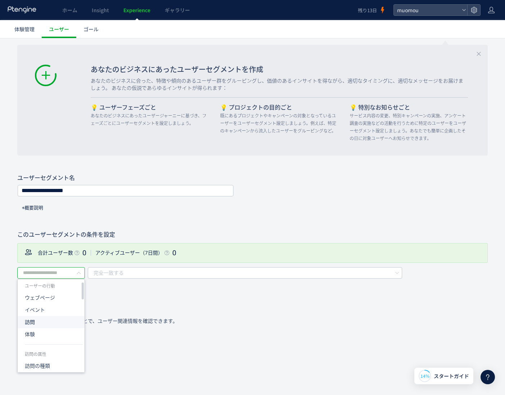
scroll to position [0, 0]
click at [62, 301] on li "ウェブページ" at bounding box center [54, 299] width 72 height 12
type input "******"
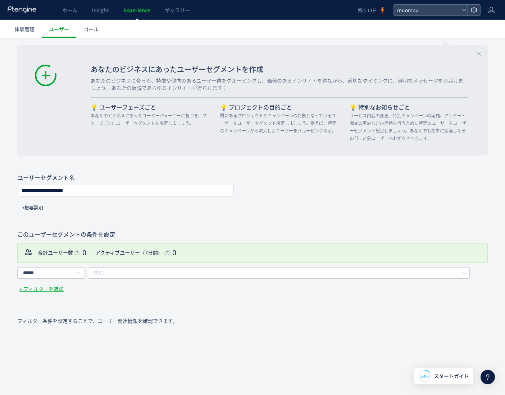
click at [154, 273] on div "含む" at bounding box center [272, 273] width 358 height 11
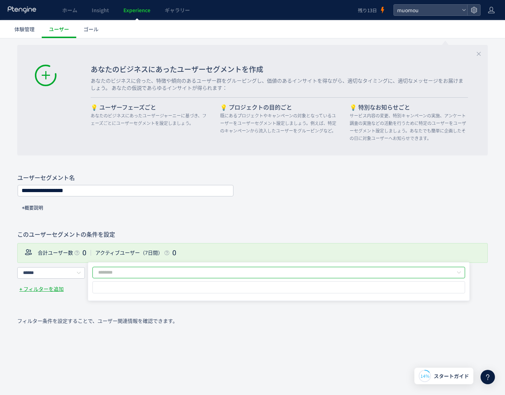
click at [154, 273] on input "filter-condition" at bounding box center [278, 273] width 372 height 12
click at [146, 289] on li "含む" at bounding box center [281, 291] width 377 height 12
type input "**"
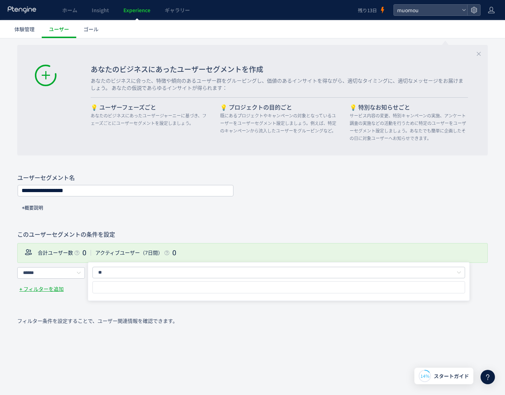
click at [189, 319] on div "フィルター条件を設定することで、ユーザー関連情報を確認できます。" at bounding box center [252, 357] width 470 height 79
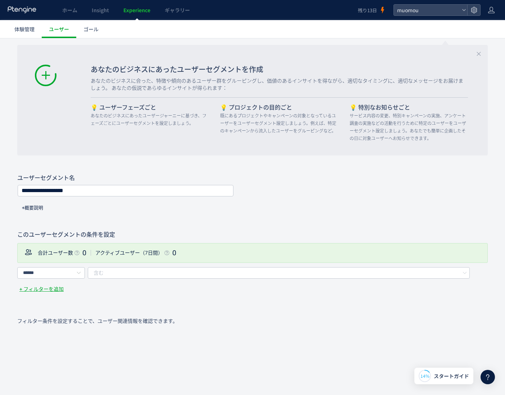
click at [374, 167] on div "**********" at bounding box center [252, 190] width 505 height 413
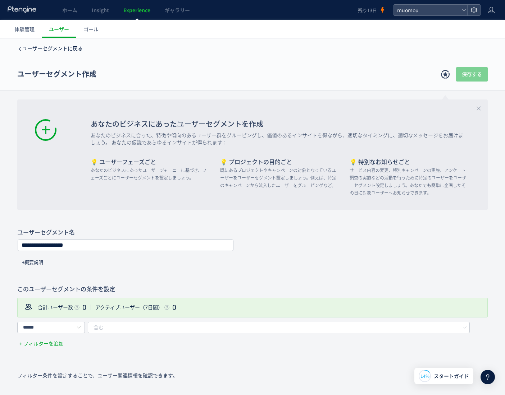
click at [22, 49] on span "ユーザーセグメントに戻る" at bounding box center [52, 49] width 60 height 6
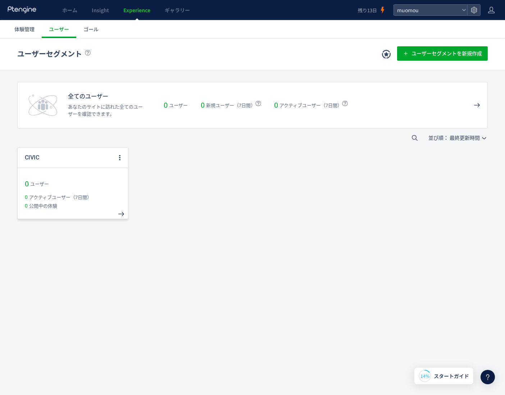
click at [61, 157] on div "CIVIC" at bounding box center [67, 158] width 99 height 20
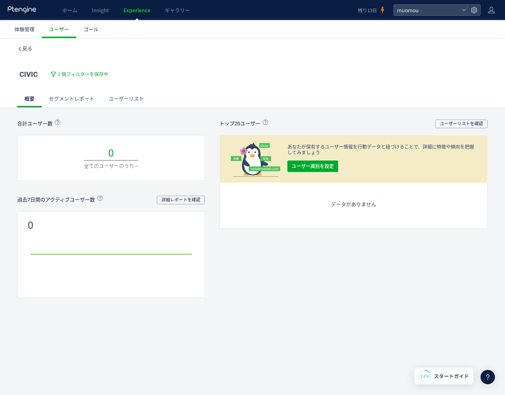
click at [82, 98] on link "セグメントレポート" at bounding box center [72, 98] width 60 height 17
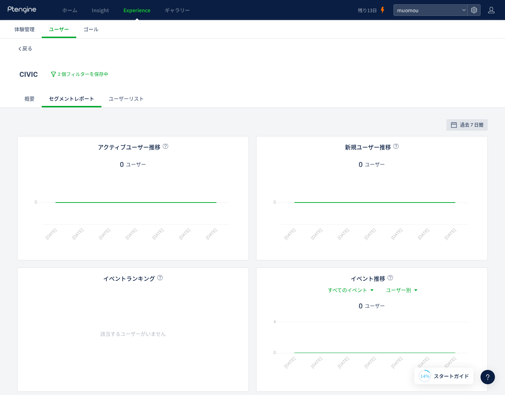
click at [130, 97] on link "ユーザーリスト" at bounding box center [126, 98] width 50 height 17
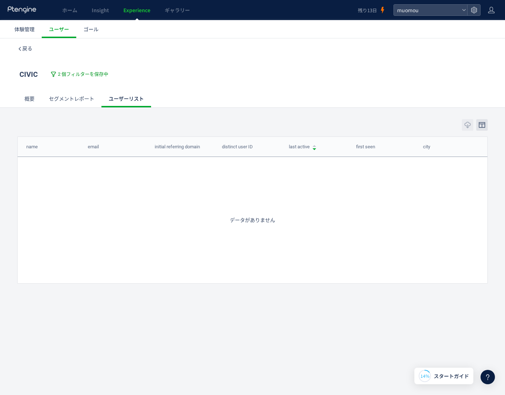
click at [92, 71] on span "2 個フィルターを保存中" at bounding box center [83, 74] width 50 height 7
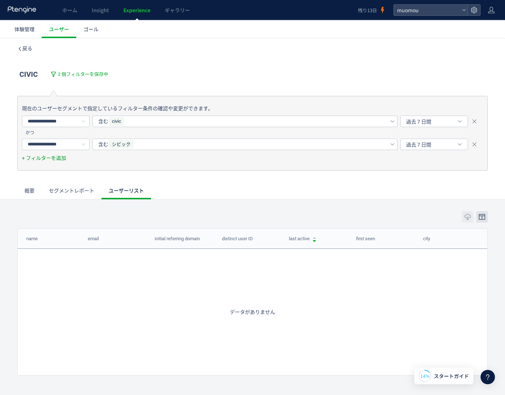
click at [53, 157] on link "+ フィルターを追加" at bounding box center [44, 158] width 44 height 6
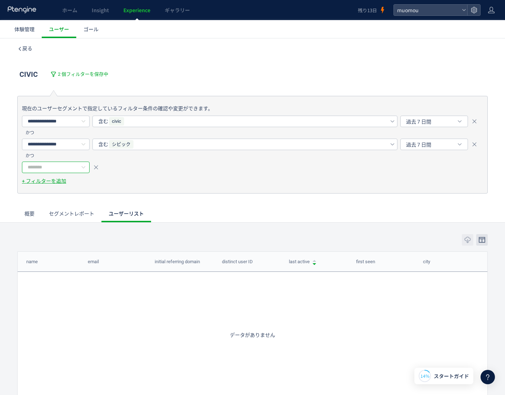
click at [78, 165] on div at bounding box center [56, 168] width 68 height 12
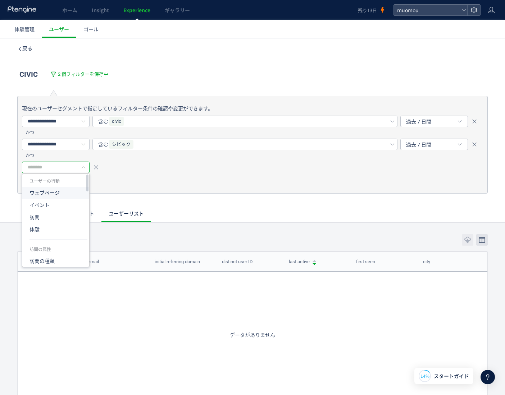
click at [77, 195] on li "ウェブページ" at bounding box center [58, 193] width 72 height 12
type input "******"
drag, startPoint x: 87, startPoint y: 181, endPoint x: 87, endPoint y: 163, distance: 18.3
click at [92, 161] on div "**********" at bounding box center [252, 145] width 470 height 98
click at [79, 167] on icon at bounding box center [83, 168] width 9 height 12
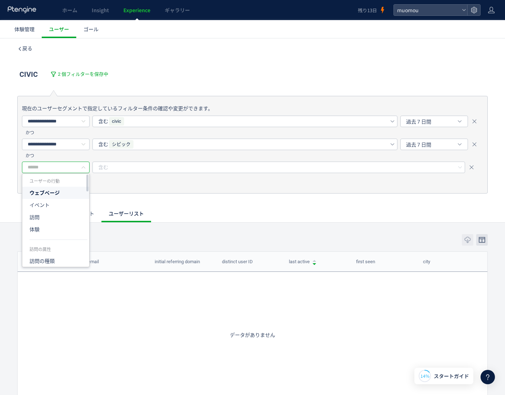
click at [71, 194] on li "ウェブページ" at bounding box center [58, 193] width 72 height 12
type input "******"
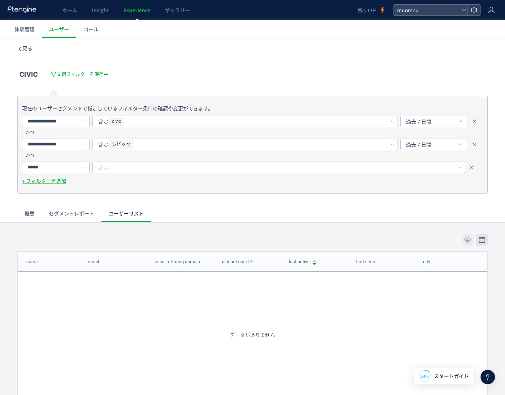
click at [116, 166] on div "含む" at bounding box center [272, 167] width 348 height 11
type input "**********"
click at [184, 204] on div "**********" at bounding box center [252, 153] width 505 height 138
type input "**********"
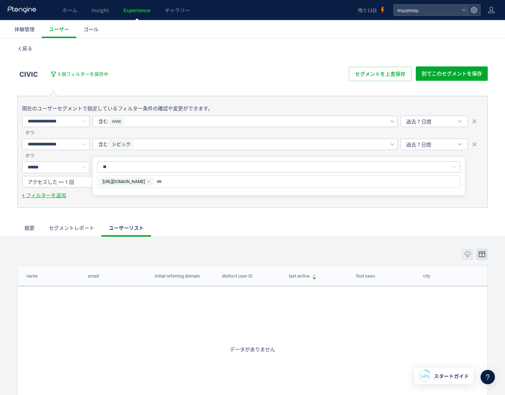
click at [172, 212] on div "**********" at bounding box center [252, 160] width 505 height 153
click at [86, 182] on div "アクセスした >= 1 回" at bounding box center [65, 182] width 86 height 12
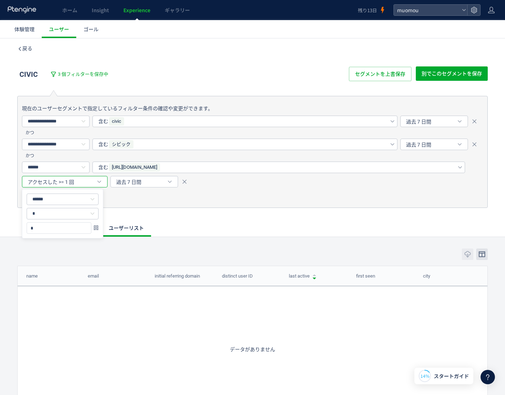
click at [178, 213] on div "**********" at bounding box center [252, 160] width 505 height 153
click at [95, 31] on span "ゴール" at bounding box center [90, 29] width 15 height 7
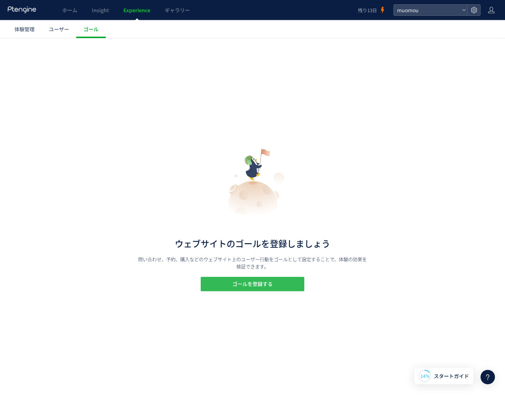
click at [265, 282] on span "ゴールを登録する" at bounding box center [252, 284] width 40 height 14
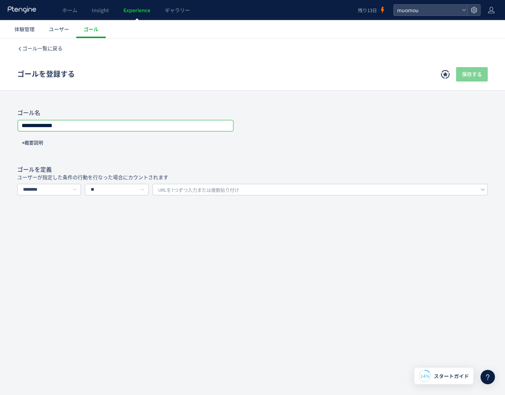
click at [137, 124] on input "**********" at bounding box center [125, 126] width 215 height 10
drag, startPoint x: 137, startPoint y: 124, endPoint x: -137, endPoint y: 119, distance: 274.0
click at [0, 119] on html at bounding box center [252, 216] width 505 height 357
type input "**"
click at [121, 125] on input "text" at bounding box center [125, 126] width 215 height 10
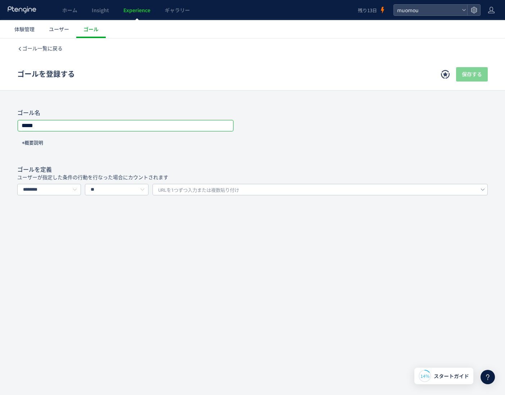
type input "**"
click at [177, 189] on span "URLを1つずつ入力または複数貼り付け" at bounding box center [198, 190] width 81 height 11
type input "**********"
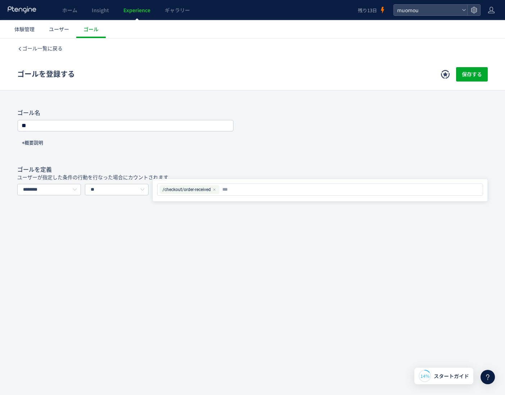
click at [208, 290] on div "ゴール一覧に戻る ゴールを登録する 保存する ゴール登録とは？ ウェブサイト上のゴール地点を定義します。例えば、会員登録、購入、問い合わせといったゴールを設定…" at bounding box center [252, 178] width 505 height 280
click at [481, 76] on span "保存する" at bounding box center [472, 74] width 20 height 14
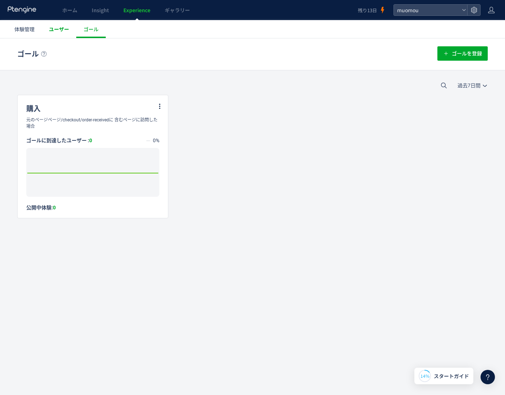
click at [64, 31] on span "ユーザー" at bounding box center [59, 29] width 20 height 7
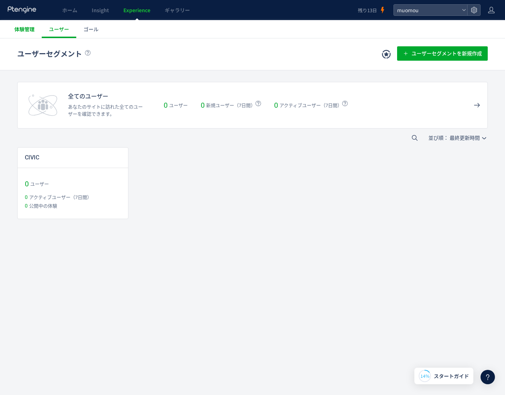
click at [20, 30] on span "体験管理" at bounding box center [24, 29] width 20 height 7
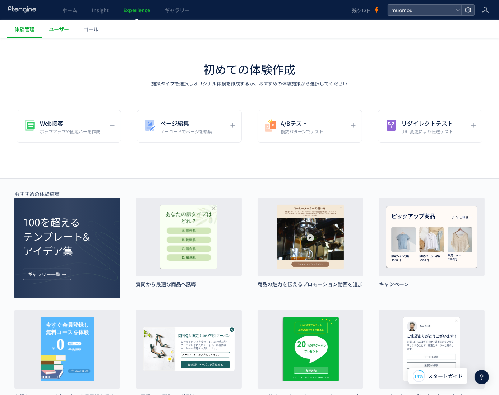
click at [54, 28] on span "ユーザー" at bounding box center [59, 29] width 20 height 7
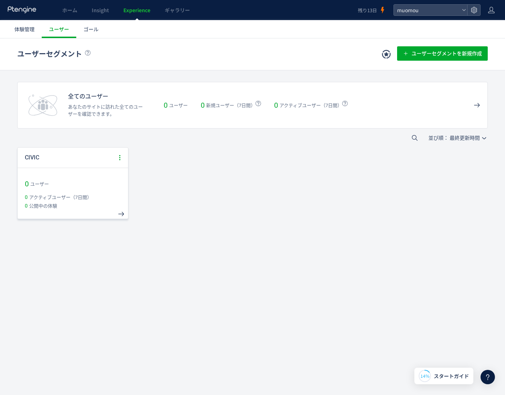
click at [121, 158] on icon at bounding box center [119, 158] width 6 height 6
click at [77, 186] on li "編集" at bounding box center [86, 188] width 75 height 13
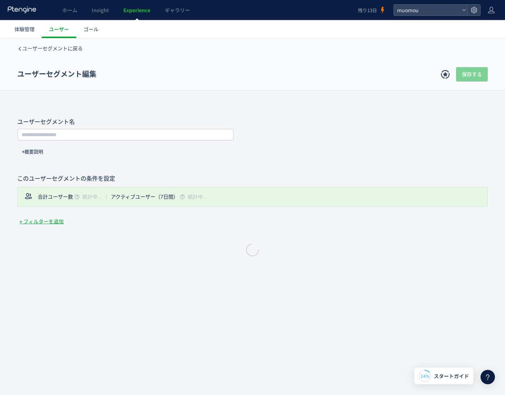
type input "*****"
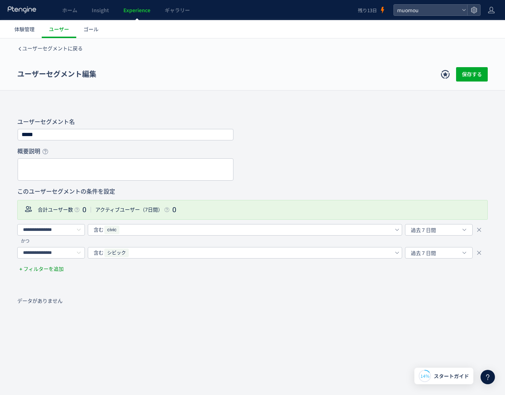
click at [55, 267] on button "+ フィルターを追加" at bounding box center [41, 269] width 49 height 8
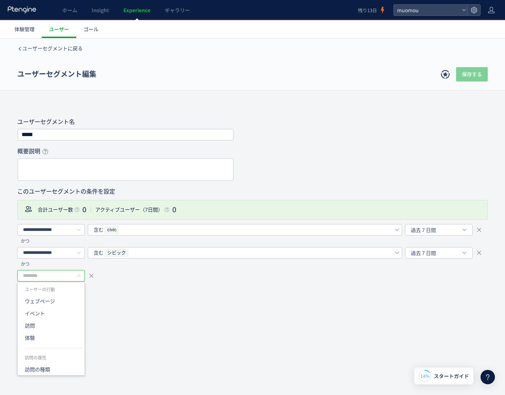
click at [68, 275] on input "text" at bounding box center [51, 276] width 68 height 12
click at [67, 300] on li "ウェブページ" at bounding box center [54, 302] width 72 height 12
type input "******"
click at [129, 266] on div "**********" at bounding box center [252, 260] width 470 height 72
type input "******"
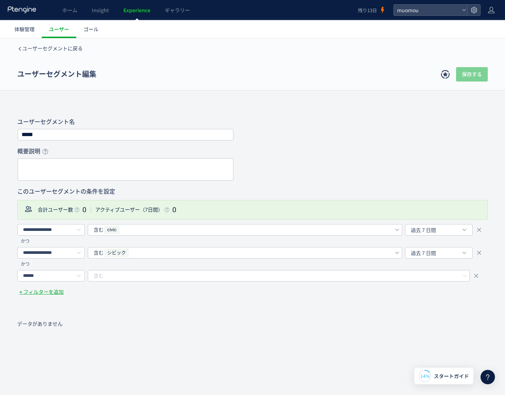
click at [119, 278] on div "含む" at bounding box center [272, 276] width 358 height 11
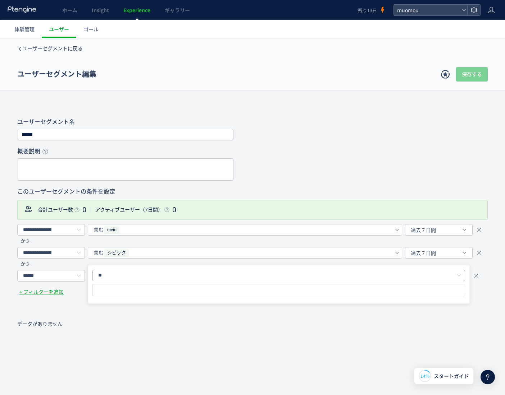
type input "**********"
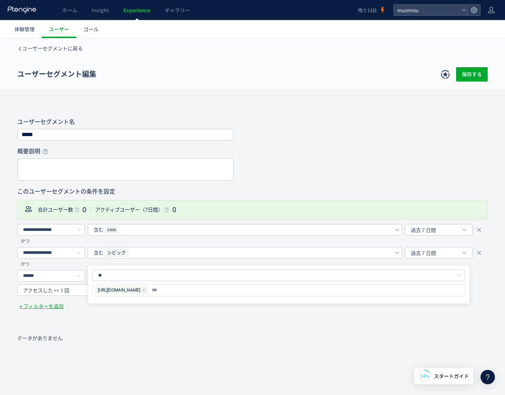
click at [163, 330] on div "ユーザーセグメントに戻る ユーザーセグメント編集 保存する あなたのビジネスにあったユーザーセグメントを作成 あなたのビジネスに合った、特徴や傾向のあるユーザ…" at bounding box center [252, 226] width 505 height 376
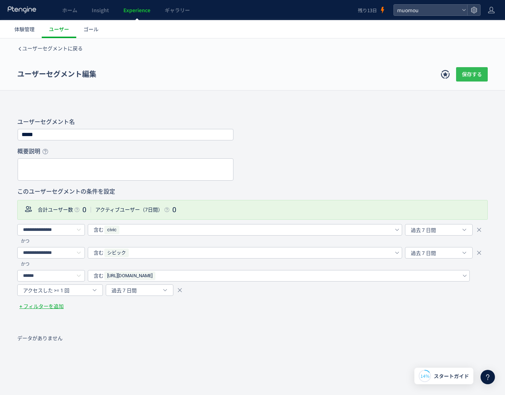
click at [471, 75] on span "保存する" at bounding box center [472, 74] width 20 height 14
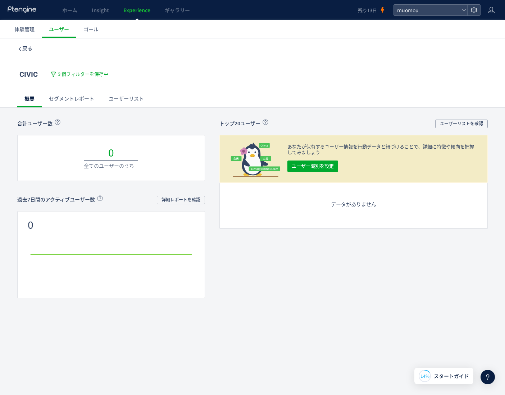
click at [83, 98] on link "セグメントレポート" at bounding box center [72, 98] width 60 height 17
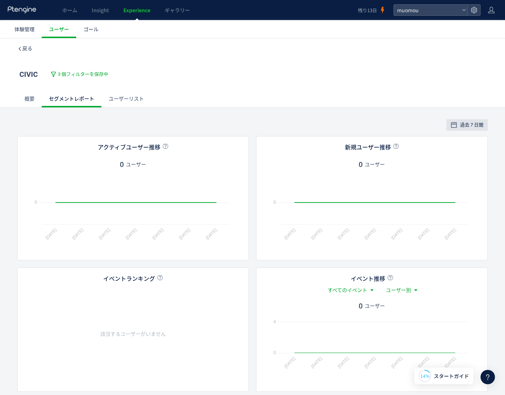
click at [121, 98] on link "ユーザーリスト" at bounding box center [126, 98] width 50 height 17
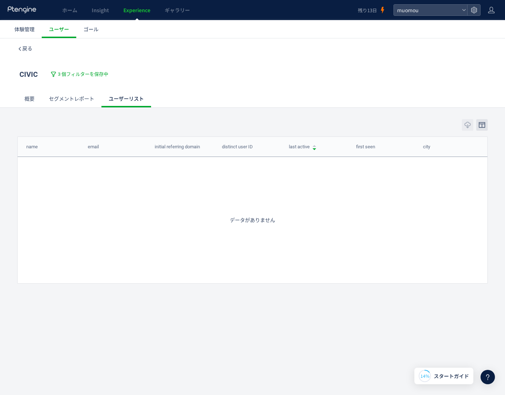
click at [27, 98] on link "概要" at bounding box center [29, 98] width 24 height 17
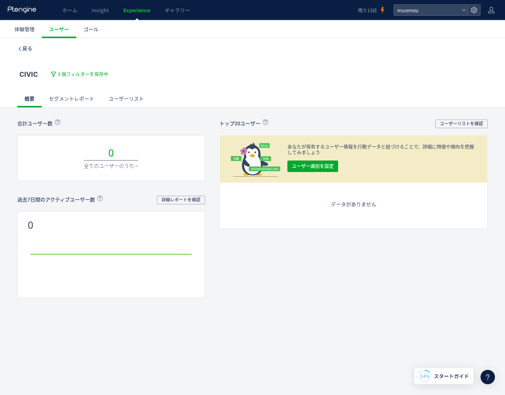
click at [24, 49] on span "戻る" at bounding box center [27, 49] width 10 height 6
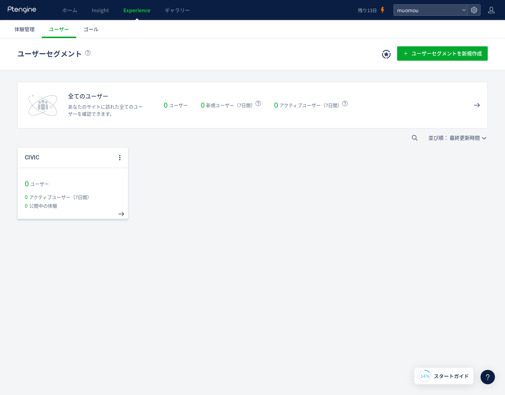
click at [114, 156] on div "CIVIC" at bounding box center [67, 158] width 99 height 20
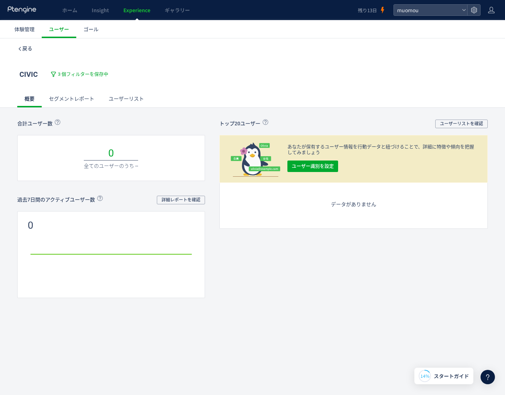
click at [29, 50] on span "戻る" at bounding box center [27, 49] width 10 height 6
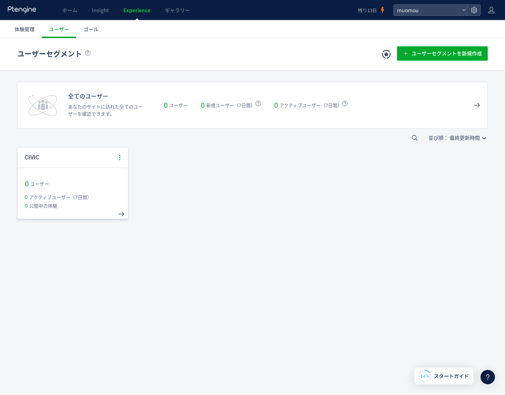
click at [120, 156] on icon at bounding box center [119, 158] width 6 height 6
click at [63, 185] on li "編集" at bounding box center [86, 188] width 75 height 13
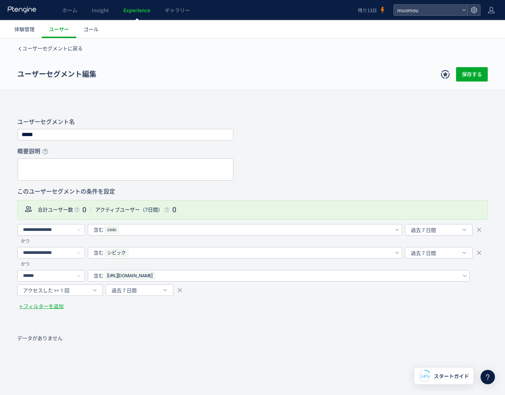
click at [274, 351] on div "データがありません" at bounding box center [252, 374] width 470 height 79
click at [97, 31] on span "ゴール" at bounding box center [90, 29] width 15 height 7
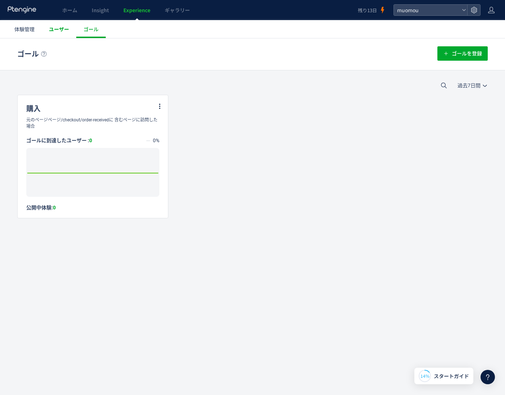
click at [65, 27] on span "ユーザー" at bounding box center [59, 29] width 20 height 7
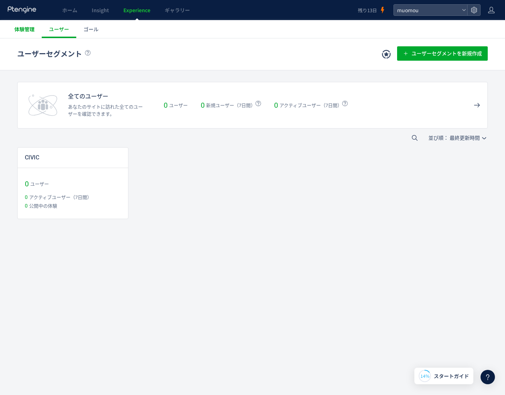
click at [37, 28] on link "体験管理" at bounding box center [24, 29] width 35 height 18
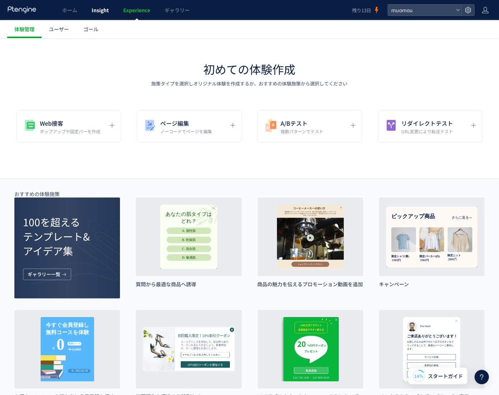
click at [109, 11] on link "Insight" at bounding box center [100, 10] width 32 height 20
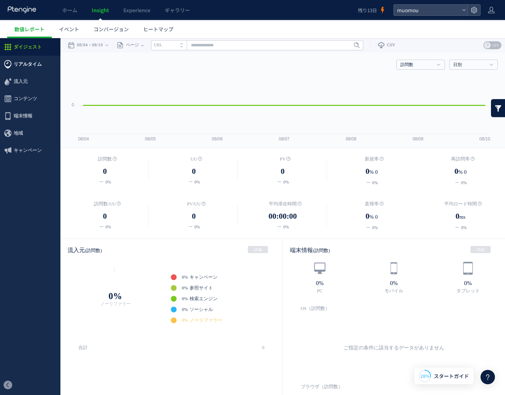
click at [28, 68] on span "リアルタイム" at bounding box center [28, 64] width 28 height 17
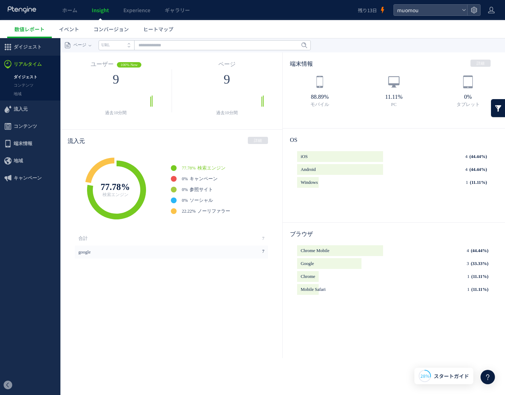
click at [28, 77] on link "ダイジェスト" at bounding box center [30, 77] width 60 height 8
click at [27, 85] on link "コンテンツ" at bounding box center [30, 85] width 60 height 8
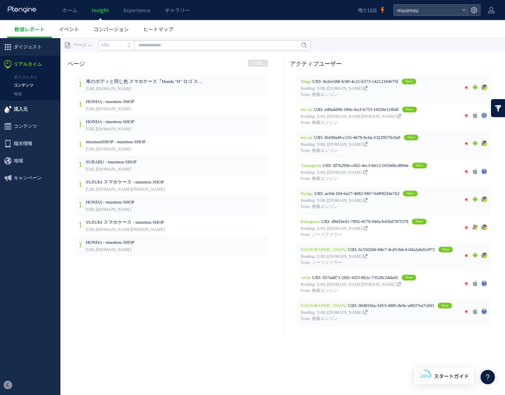
click at [32, 107] on span "流入元" at bounding box center [30, 109] width 60 height 17
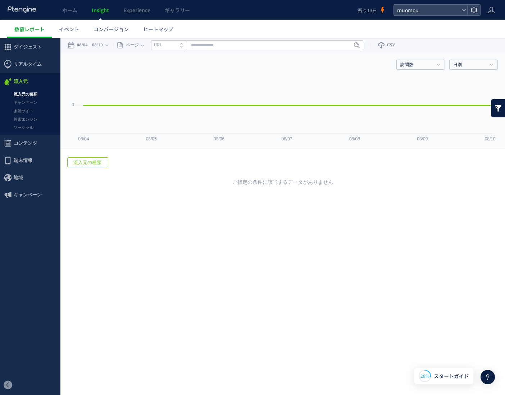
click at [35, 93] on link "流入元の種類" at bounding box center [30, 94] width 60 height 8
click at [32, 100] on link "キャンペーン" at bounding box center [30, 103] width 60 height 8
click at [27, 113] on link "参照サイト" at bounding box center [30, 111] width 60 height 8
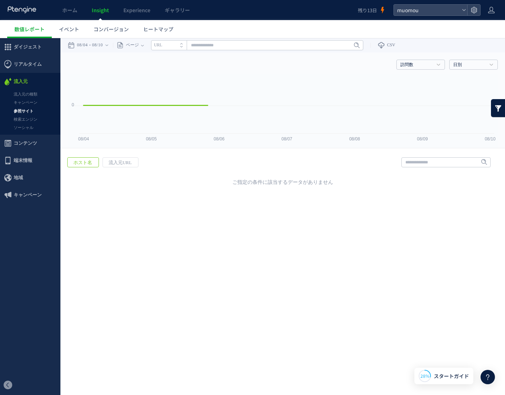
click at [26, 121] on link "検索エンジン" at bounding box center [30, 119] width 60 height 8
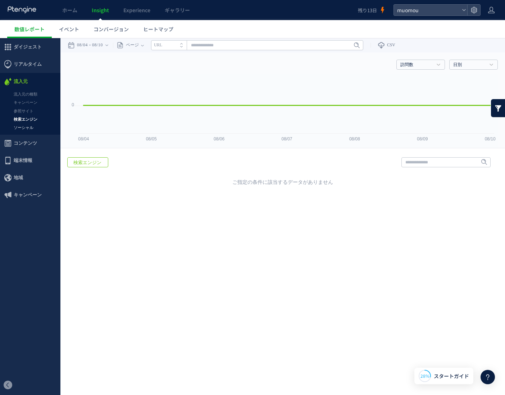
click at [25, 126] on link "ソーシャル" at bounding box center [30, 128] width 60 height 8
click at [27, 143] on span "コンテンツ" at bounding box center [25, 143] width 23 height 17
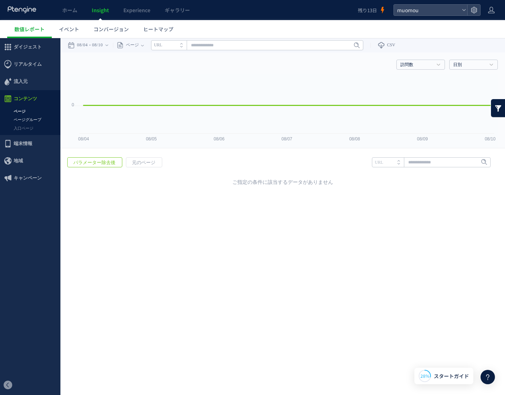
click at [29, 121] on link "ページグループ" at bounding box center [30, 120] width 60 height 8
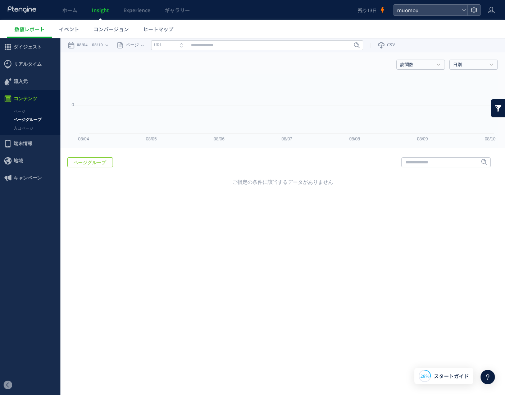
click at [28, 126] on div at bounding box center [252, 197] width 505 height 395
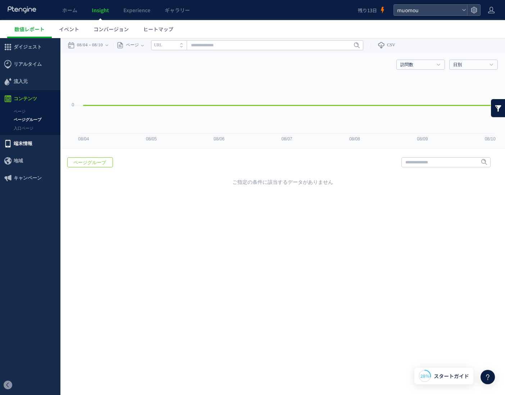
click at [24, 141] on span "端末情報" at bounding box center [23, 143] width 19 height 17
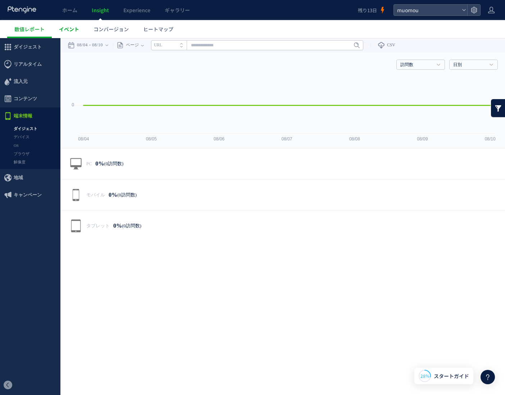
click at [63, 30] on span "イベント" at bounding box center [69, 29] width 20 height 7
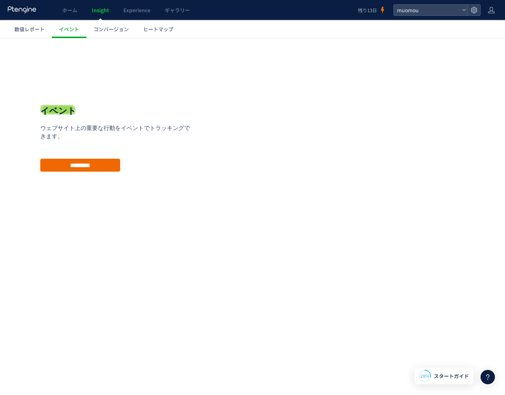
click at [73, 165] on input "*********" at bounding box center [80, 165] width 80 height 13
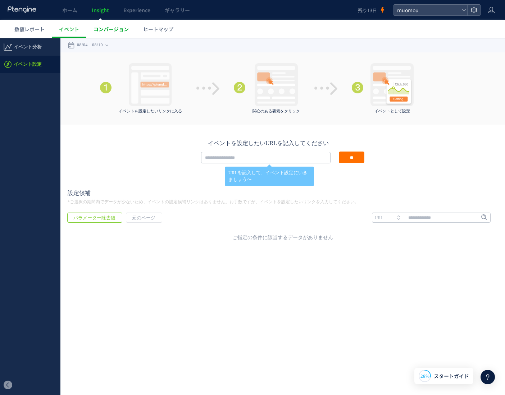
click at [107, 27] on span "コンバージョン" at bounding box center [110, 29] width 35 height 7
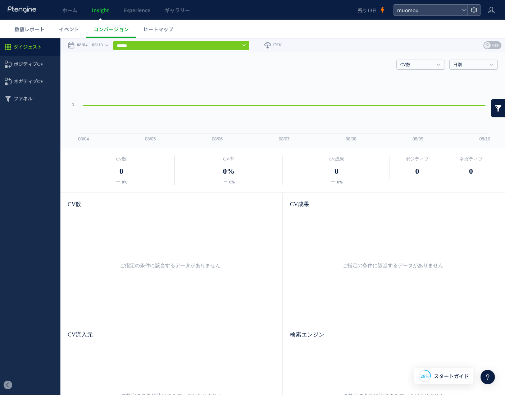
click at [216, 45] on input "******" at bounding box center [181, 46] width 137 height 10
click at [166, 33] on link "ヒートマップ" at bounding box center [158, 29] width 45 height 18
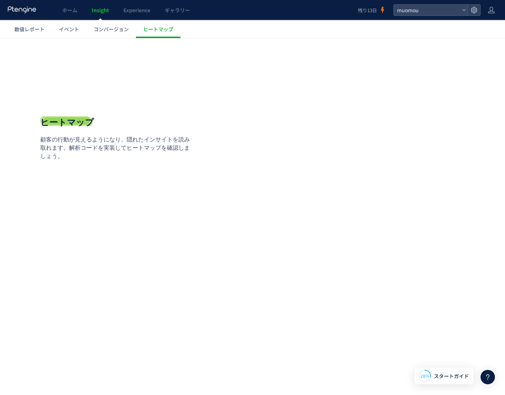
click at [427, 250] on html ".cls-1 { fill-rule: evenodd; } .cls-1 { fill: #ececec; } .cls-2 { fill: #929292…" at bounding box center [252, 144] width 505 height 212
click at [114, 31] on span "コンバージョン" at bounding box center [110, 29] width 35 height 7
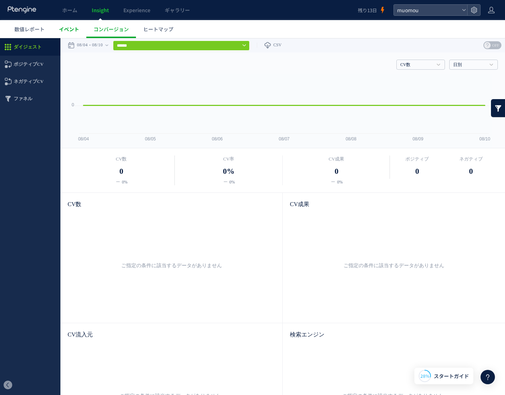
click at [76, 29] on span "イベント" at bounding box center [69, 29] width 20 height 7
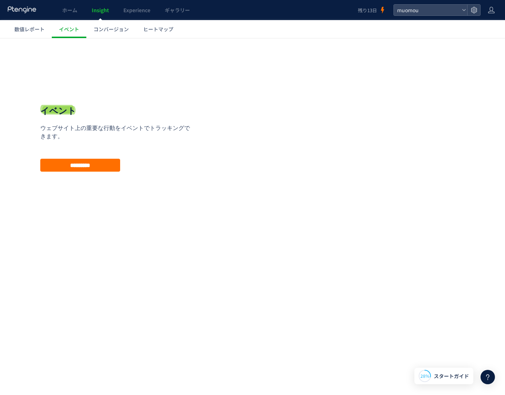
drag, startPoint x: 404, startPoint y: 319, endPoint x: 151, endPoint y: 202, distance: 278.8
click at [400, 250] on html ".cls-1 { fill-rule: evenodd; } .cls-1 { fill: #ececec; } .cls-2 { fill: #929292…" at bounding box center [252, 144] width 505 height 212
click at [97, 166] on input "*********" at bounding box center [80, 165] width 80 height 13
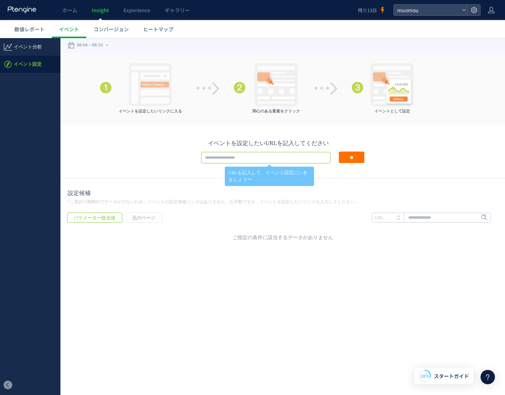
click at [281, 160] on input "text" at bounding box center [265, 158] width 129 height 12
paste input "**********"
click at [350, 157] on input "**" at bounding box center [352, 158] width 26 height 12
drag, startPoint x: 288, startPoint y: 156, endPoint x: 59, endPoint y: 136, distance: 229.9
click at [59, 136] on div "イベント分析 イベント設定 ダイジェスト コンテンツ" at bounding box center [252, 141] width 505 height 207
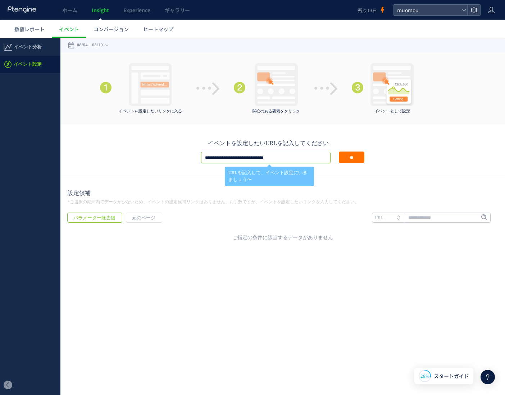
paste input "text"
type input "**********"
click at [350, 157] on input "**" at bounding box center [352, 158] width 26 height 12
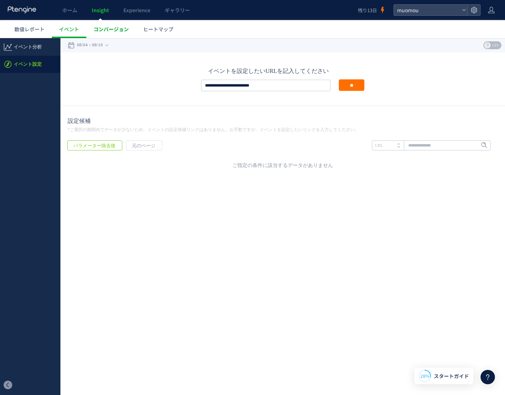
click at [114, 29] on span "コンバージョン" at bounding box center [110, 29] width 35 height 7
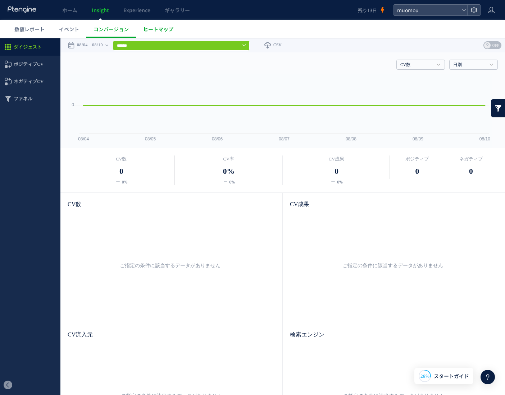
click at [157, 28] on span "ヒートマップ" at bounding box center [158, 29] width 30 height 7
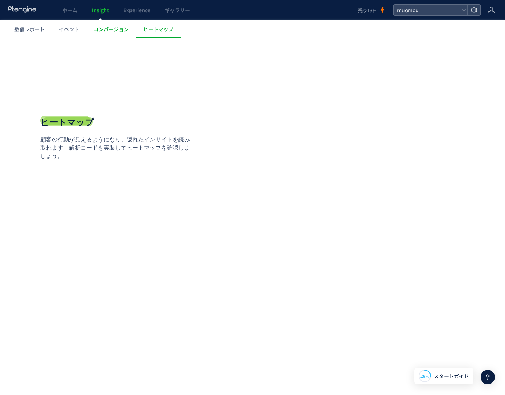
click at [107, 34] on link "コンバージョン" at bounding box center [111, 29] width 50 height 18
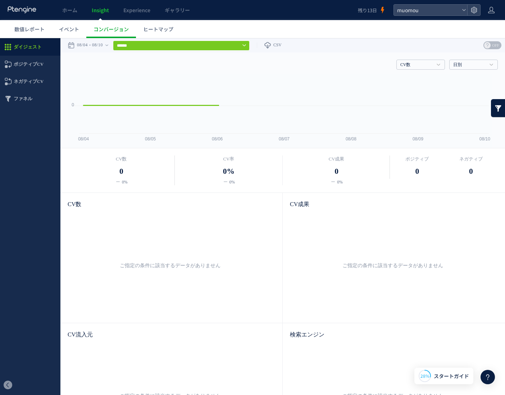
click at [63, 34] on link "イベント" at bounding box center [69, 29] width 35 height 18
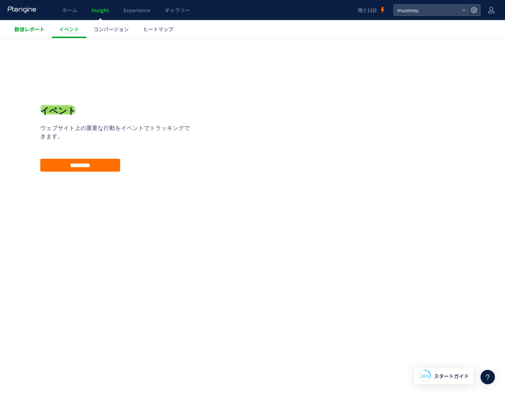
click at [26, 35] on link "数値レポート" at bounding box center [29, 29] width 45 height 18
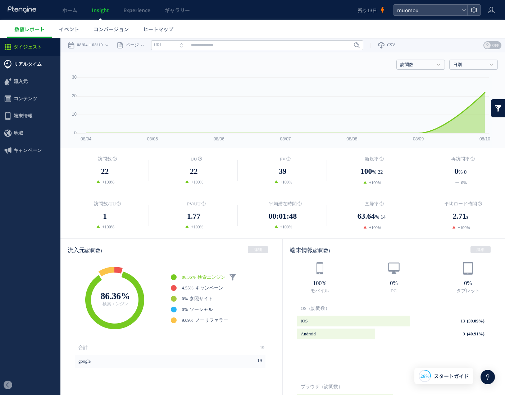
click at [24, 64] on span "リアルタイム" at bounding box center [28, 64] width 28 height 17
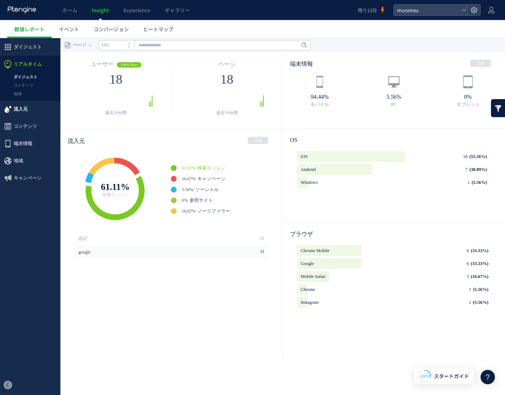
click at [20, 111] on span "流入元" at bounding box center [21, 109] width 14 height 17
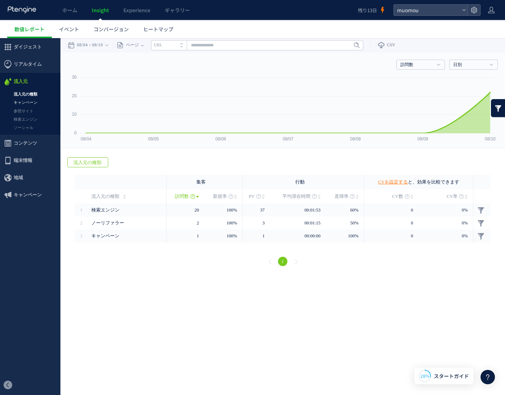
click at [27, 104] on link "キャンペーン" at bounding box center [30, 103] width 60 height 8
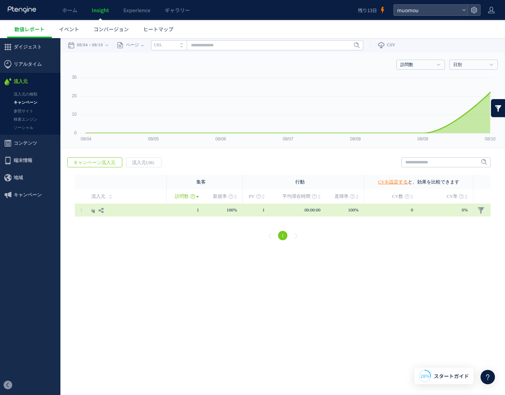
click at [93, 211] on link "ig" at bounding box center [93, 211] width 4 height 12
click at [104, 211] on use at bounding box center [101, 210] width 5 height 5
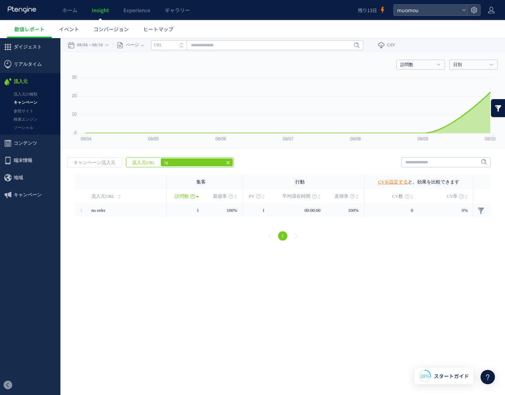
click at [225, 161] on icon at bounding box center [228, 163] width 6 height 6
click at [29, 111] on link "参照サイト" at bounding box center [30, 111] width 60 height 8
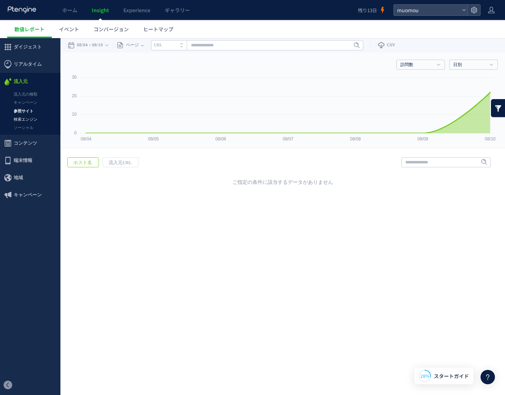
click at [26, 122] on link "検索エンジン" at bounding box center [30, 119] width 60 height 8
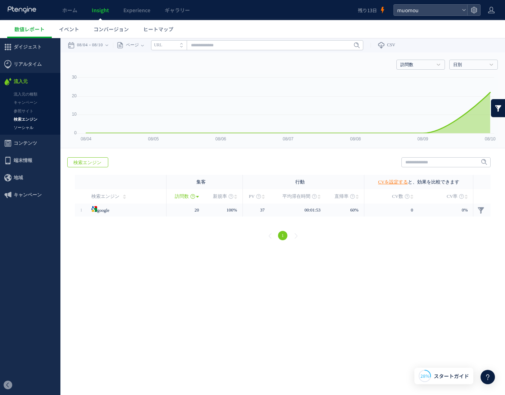
click at [23, 128] on link "ソーシャル" at bounding box center [30, 128] width 60 height 8
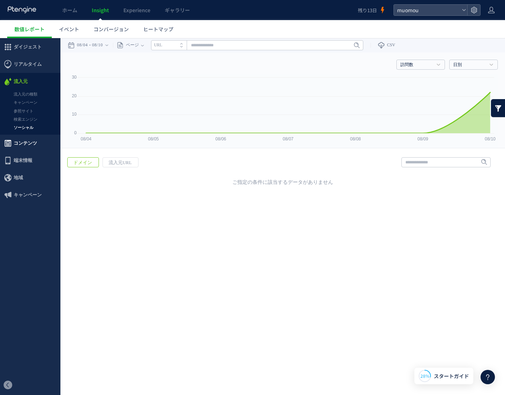
click at [22, 143] on span "コンテンツ" at bounding box center [25, 143] width 23 height 17
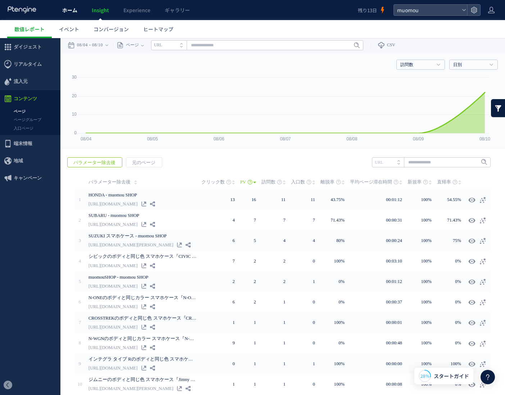
click at [64, 11] on span "ホーム" at bounding box center [69, 9] width 15 height 7
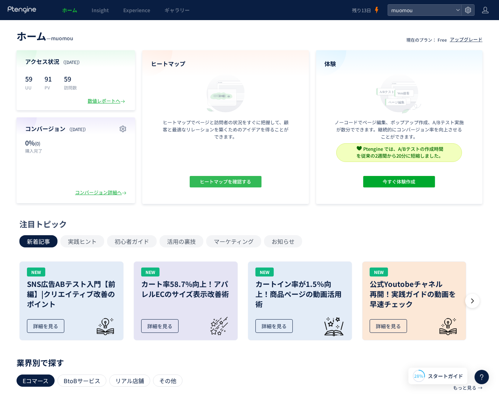
click at [232, 181] on span "ヒートマップを確認する" at bounding box center [225, 182] width 51 height 12
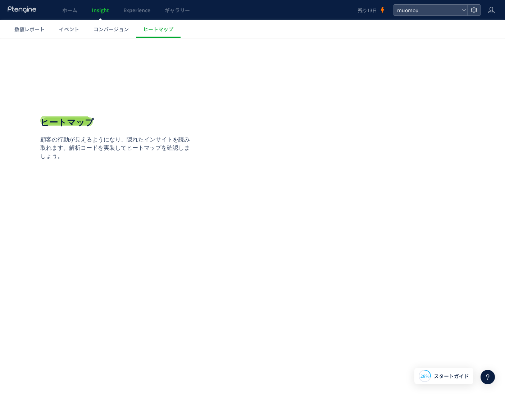
click at [382, 250] on html ".cls-1 { fill-rule: evenodd; } .cls-1 { fill: #ececec; } .cls-2 { fill: #929292…" at bounding box center [252, 144] width 505 height 212
click at [54, 158] on p "顧客の行動が見えるようになり、隠れたインサイトを読み取れます。解析コードを実装してヒートマップを確認しましょう。" at bounding box center [117, 148] width 155 height 25
click at [436, 376] on span "スタートガイド" at bounding box center [451, 377] width 35 height 8
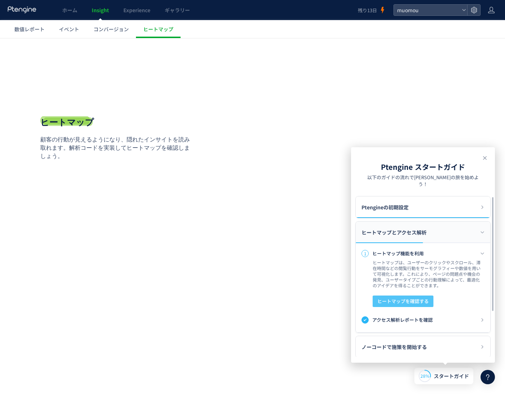
click at [415, 296] on span "ヒートマップを確認する" at bounding box center [402, 302] width 51 height 12
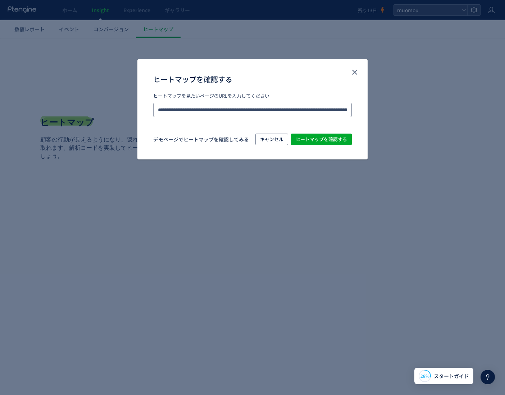
click at [250, 110] on input "**********" at bounding box center [252, 110] width 198 height 14
paste input "ヒートマップを確認する"
type input "**********"
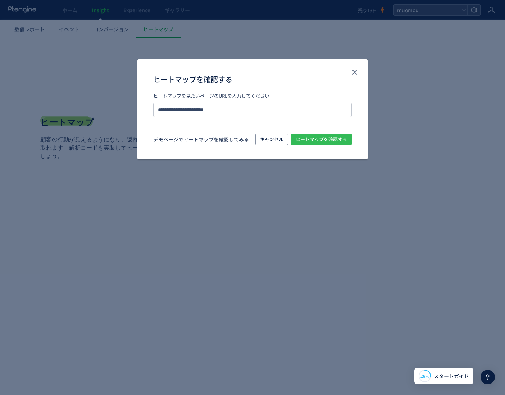
click at [343, 142] on span "ヒートマップを確認する" at bounding box center [321, 140] width 51 height 12
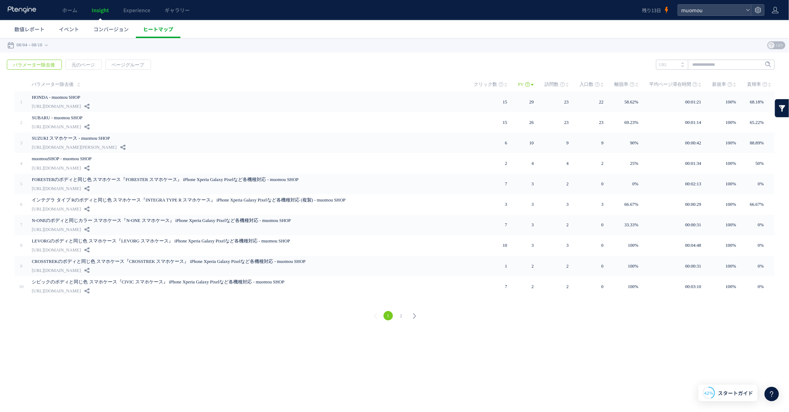
click at [156, 26] on span "ヒートマップ" at bounding box center [158, 29] width 30 height 7
click at [158, 26] on span "ヒートマップ" at bounding box center [158, 29] width 30 height 7
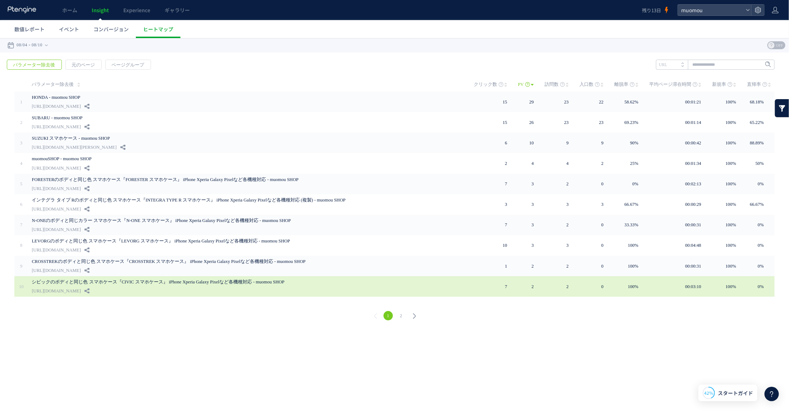
click at [204, 281] on link "シビックのボディと同じ色 スマホケース『CIVIC スマホケース』 iPhone Xperia Galaxy Pixelなど各機種対応 - muomou SH…" at bounding box center [194, 282] width 324 height 9
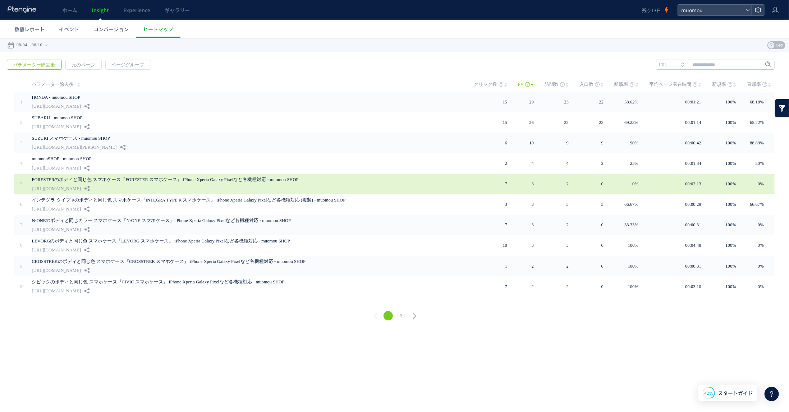
click at [81, 185] on link "[URL][DOMAIN_NAME]" at bounding box center [56, 188] width 49 height 9
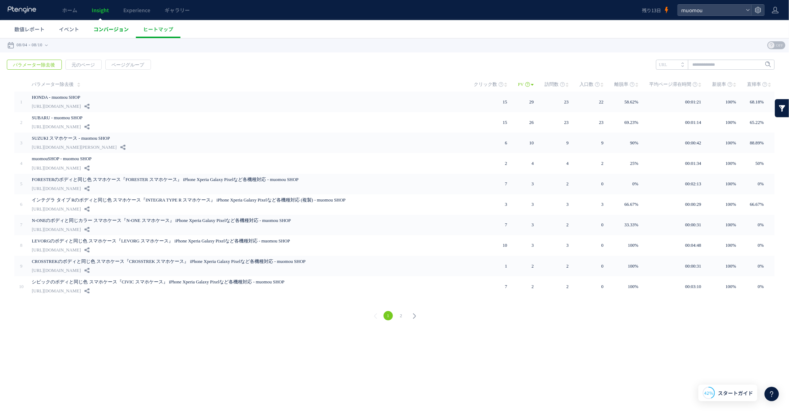
click at [110, 25] on link "コンバージョン" at bounding box center [111, 29] width 50 height 18
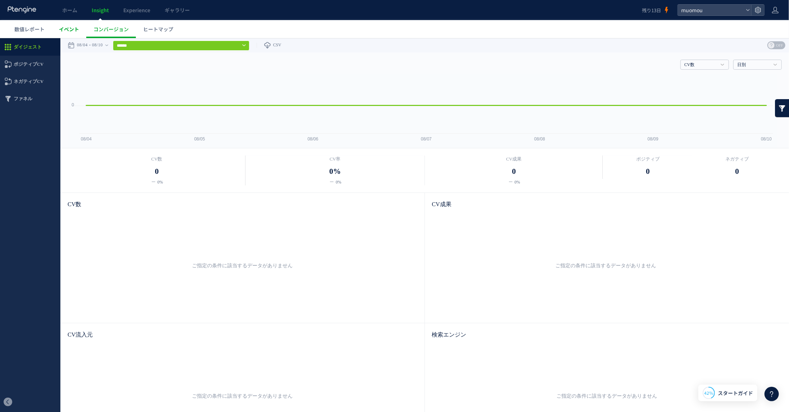
click at [75, 33] on link "イベント" at bounding box center [69, 29] width 35 height 18
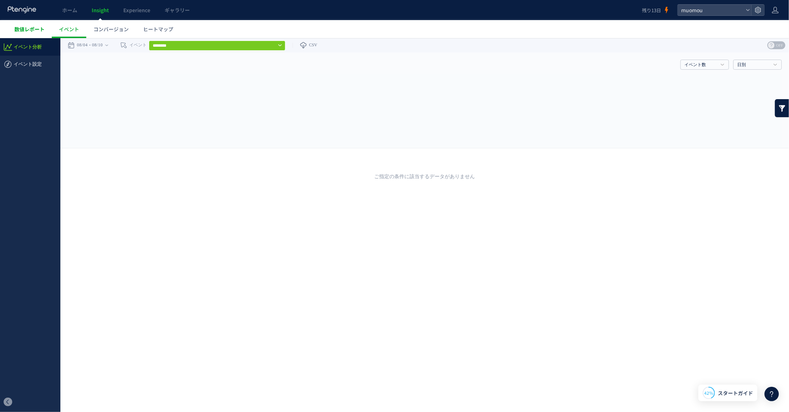
click at [37, 31] on span "数値レポート" at bounding box center [29, 29] width 30 height 7
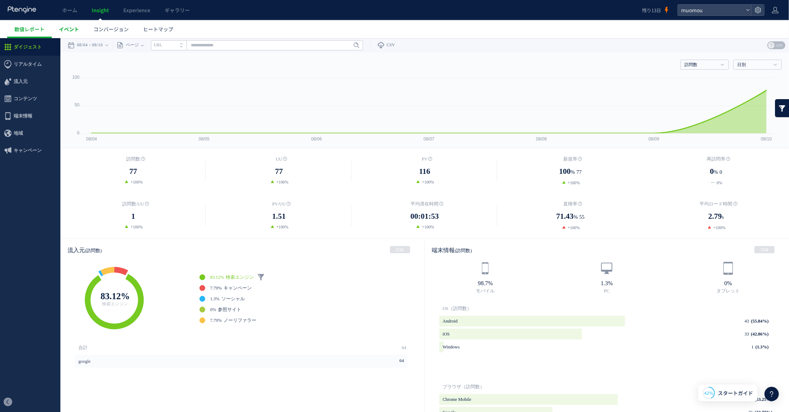
click at [72, 28] on span "イベント" at bounding box center [69, 29] width 20 height 7
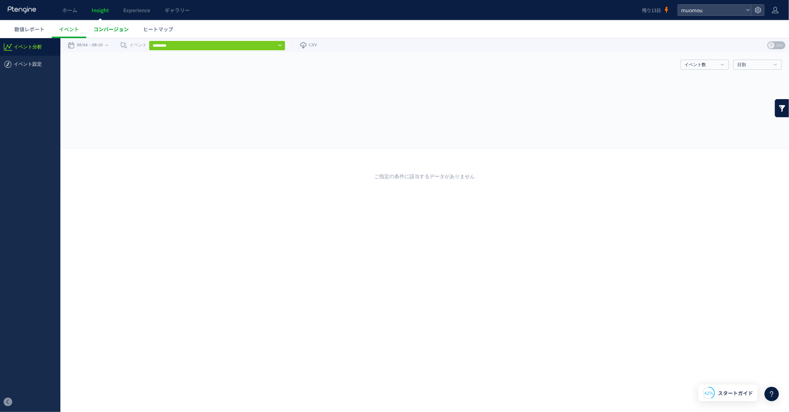
click at [111, 27] on span "コンバージョン" at bounding box center [110, 29] width 35 height 7
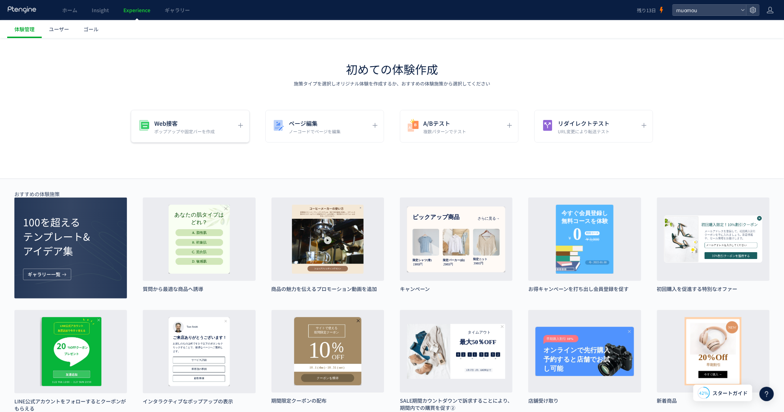
click at [180, 123] on h5 "Web接客" at bounding box center [184, 123] width 60 height 10
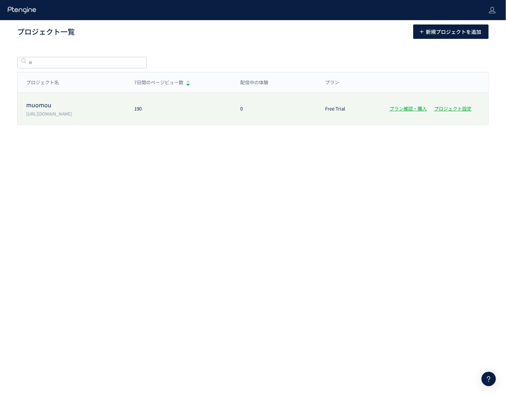
click at [61, 112] on p "[URL][DOMAIN_NAME]" at bounding box center [75, 113] width 99 height 6
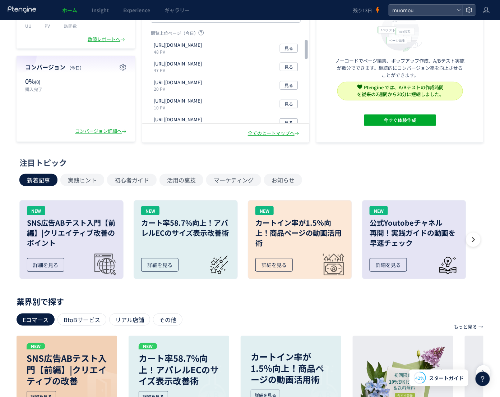
scroll to position [72, 0]
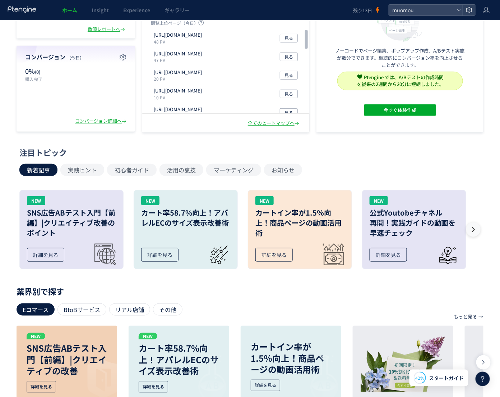
click at [475, 232] on icon at bounding box center [473, 229] width 7 height 7
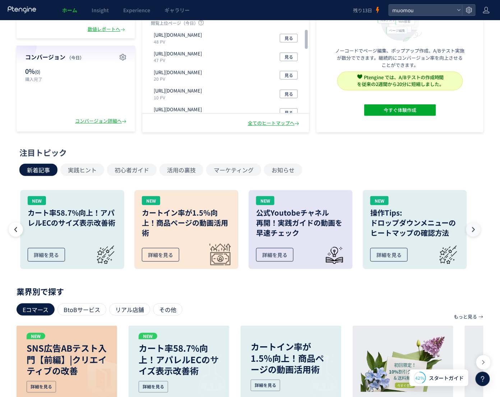
scroll to position [0, 114]
click at [475, 232] on icon at bounding box center [473, 229] width 7 height 7
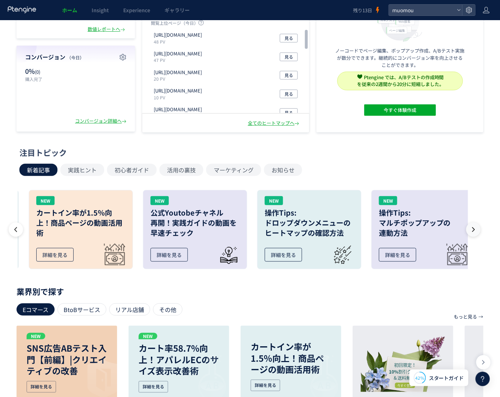
scroll to position [0, 228]
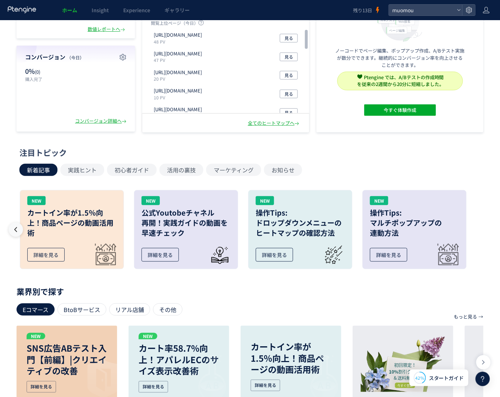
click at [17, 226] on icon at bounding box center [15, 229] width 7 height 7
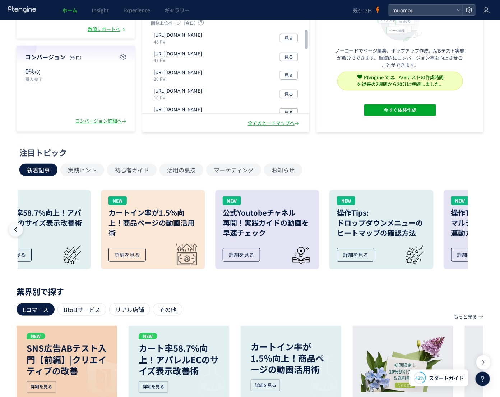
click at [17, 226] on icon at bounding box center [15, 229] width 7 height 7
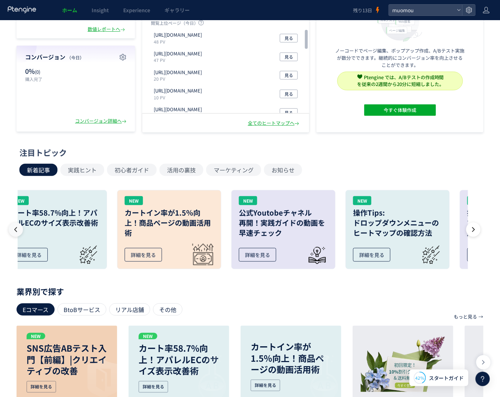
scroll to position [0, 38]
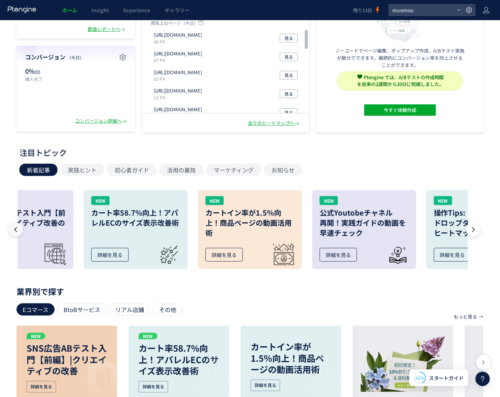
click at [17, 226] on icon at bounding box center [15, 229] width 7 height 7
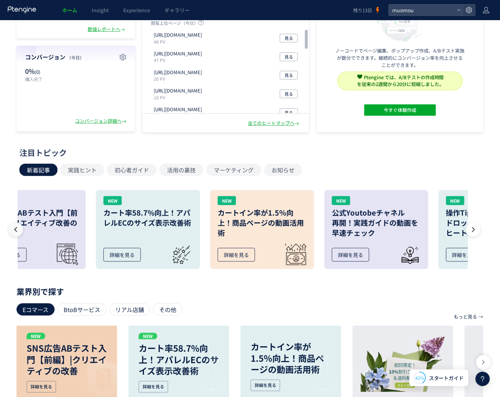
click at [17, 226] on icon at bounding box center [15, 229] width 7 height 7
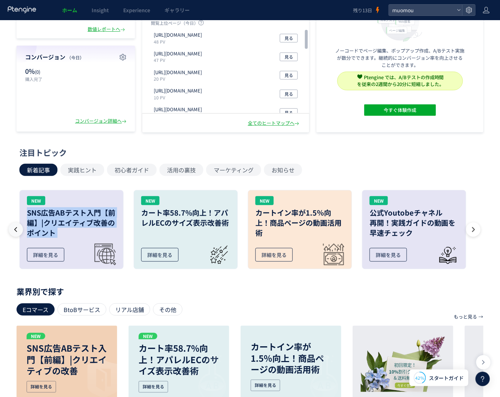
click at [18, 226] on div "NEW SNS広告ABテスト入門【前編】|クリエイティブ改善のポイント 詳細を見る NEW カート率58.7%向上！アパレルECのサイズ表示改善術 詳細を見る…" at bounding box center [243, 229] width 451 height 83
click at [82, 169] on button "実践ヒント" at bounding box center [82, 170] width 44 height 12
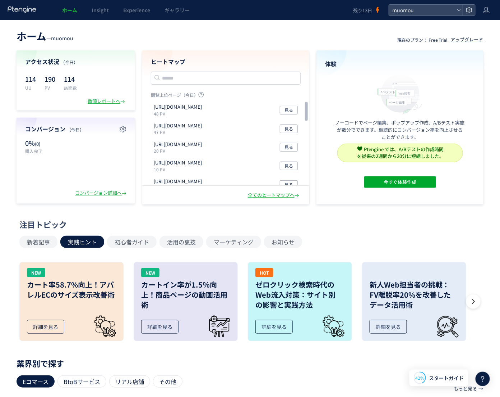
scroll to position [36, 0]
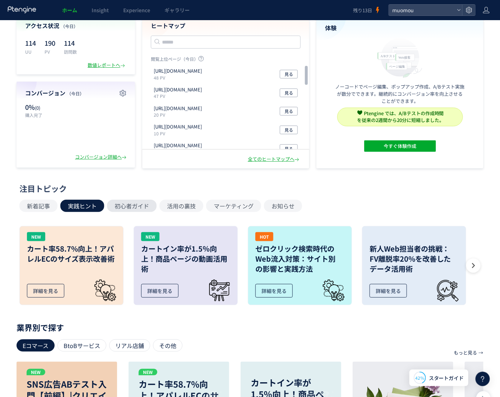
click at [126, 208] on button "初心者ガイド" at bounding box center [132, 206] width 50 height 12
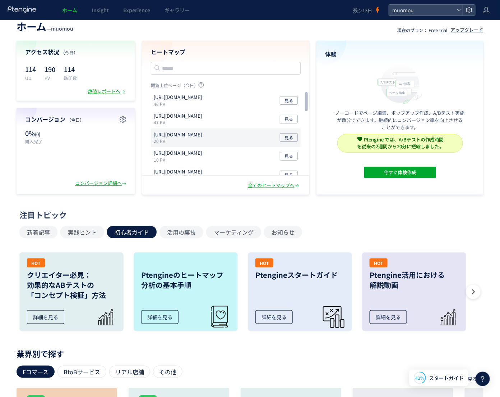
scroll to position [0, 0]
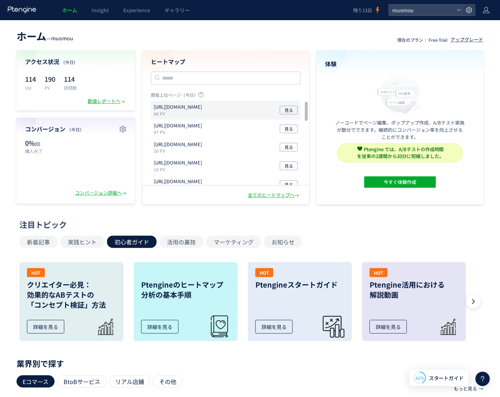
click at [205, 110] on p "48 PV" at bounding box center [179, 113] width 51 height 6
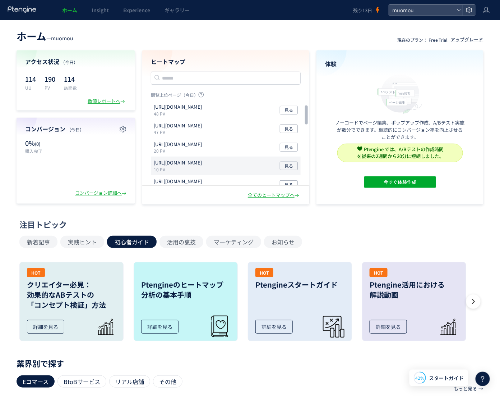
scroll to position [36, 0]
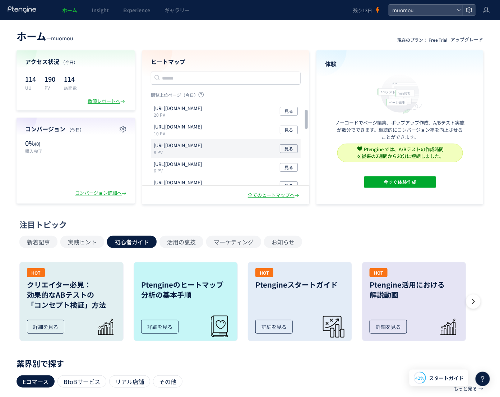
click at [244, 176] on div "[URL][DOMAIN_NAME] 8 PV 見る" at bounding box center [226, 185] width 150 height 19
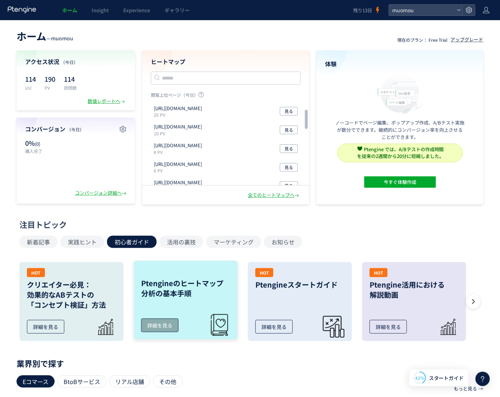
click at [202, 324] on link "Ptengineのヒートマップ 分析の基本手順 詳細を見る" at bounding box center [186, 299] width 104 height 79
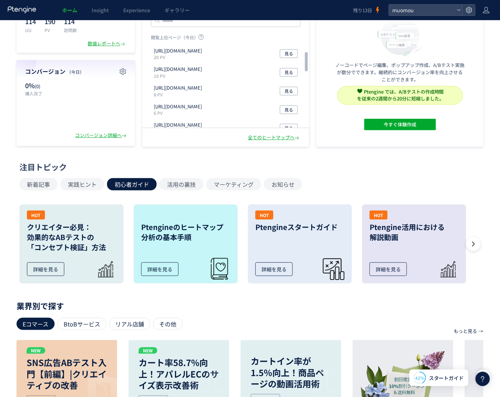
scroll to position [72, 0]
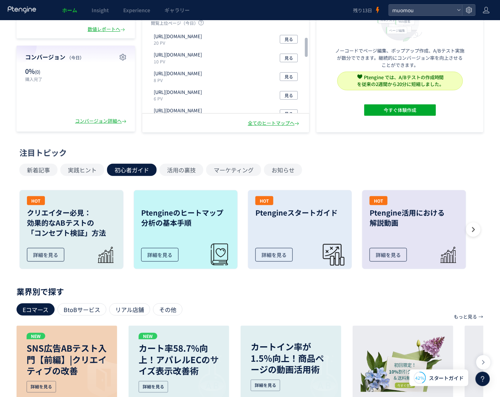
click at [485, 233] on div "注目トピック 新着記事 実践ヒント 初心者ガイド 活用の裏技 マーケティング お知らせ HOT クリエイター必見： 効果的なABテストの 「コンセプト検証」方…" at bounding box center [248, 211] width 504 height 128
click at [473, 228] on icon at bounding box center [473, 229] width 7 height 7
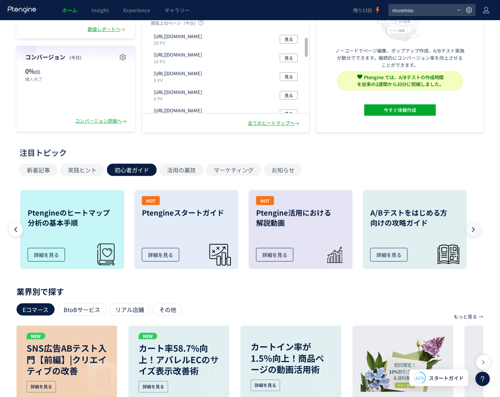
scroll to position [0, 114]
click at [473, 228] on icon at bounding box center [473, 229] width 7 height 7
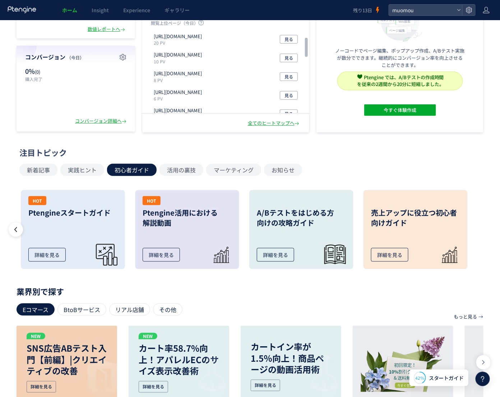
scroll to position [0, 228]
click at [473, 228] on div "HOT クリエイター必見： 効果的なABテストの 「コンセプト検証」方法 詳細を見る Ptengineのヒートマップ 分析の基本手順 詳細を見る HOT Pt…" at bounding box center [245, 229] width 458 height 90
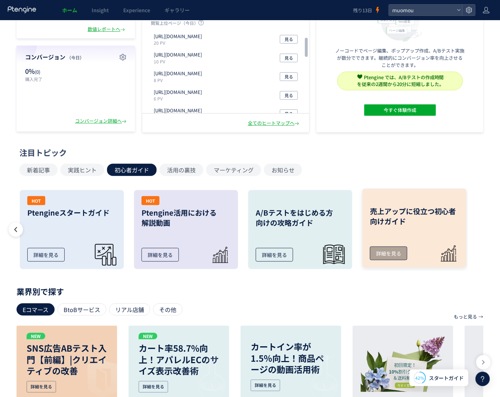
click at [394, 222] on h3 "売上アップに役立つ初心者向けガイド" at bounding box center [414, 216] width 89 height 20
click at [196, 172] on button "活用の裏技" at bounding box center [182, 170] width 44 height 12
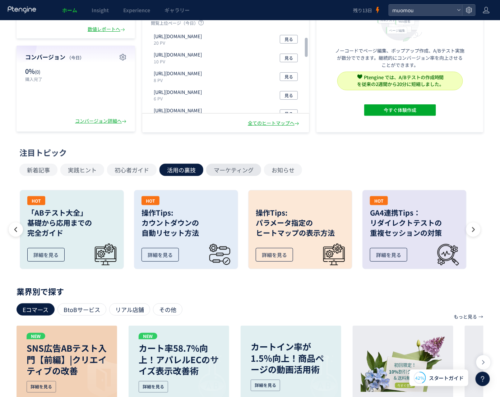
click at [241, 170] on button "マーケティング" at bounding box center [233, 170] width 55 height 12
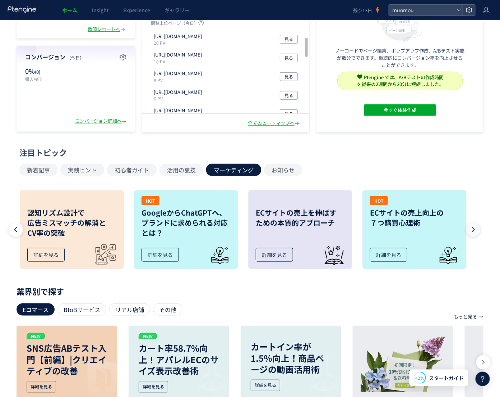
click at [477, 232] on button at bounding box center [474, 229] width 14 height 14
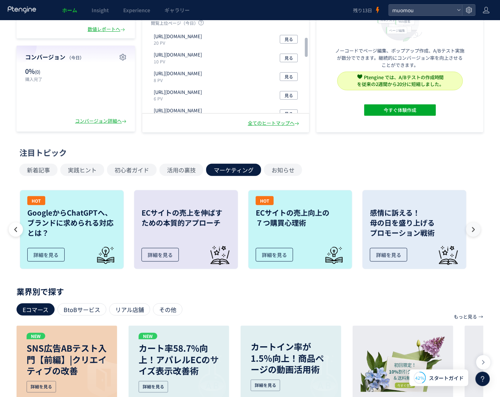
click at [477, 232] on button at bounding box center [474, 229] width 14 height 14
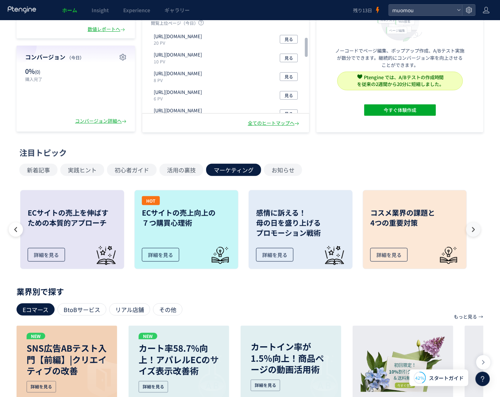
scroll to position [0, 457]
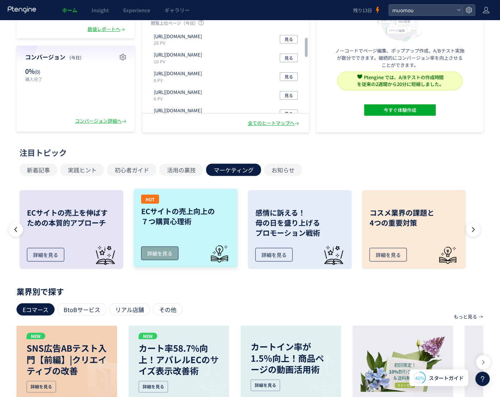
click at [212, 230] on link "HOT ECサイトの売上向上の ７つ購買心理術 詳細を見る" at bounding box center [186, 227] width 104 height 79
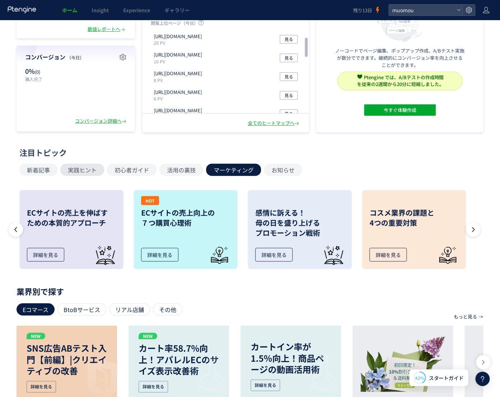
click at [85, 170] on button "実践ヒント" at bounding box center [82, 170] width 44 height 12
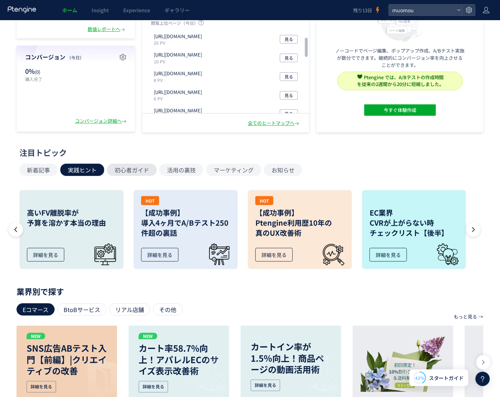
click at [133, 167] on button "初心者ガイド" at bounding box center [132, 170] width 50 height 12
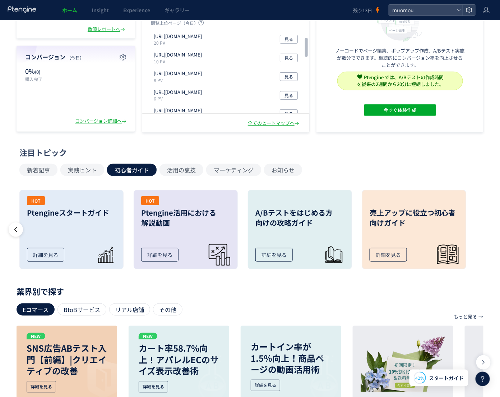
scroll to position [0, 228]
click at [88, 222] on link "HOT Ptengineスタートガイド 詳細を見る" at bounding box center [72, 227] width 104 height 79
click at [209, 222] on h3 "Ptengine活用における 解説動画" at bounding box center [186, 216] width 89 height 20
click at [274, 255] on div "詳細を見る" at bounding box center [274, 253] width 37 height 14
click at [14, 228] on icon at bounding box center [15, 229] width 7 height 7
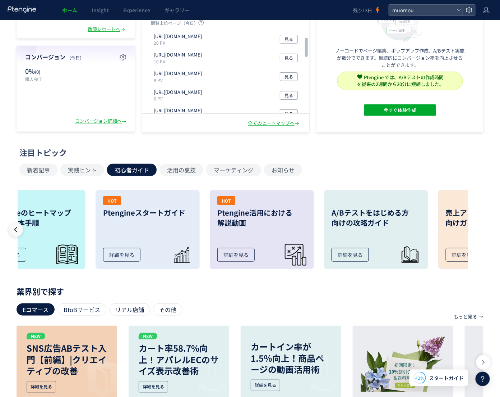
click at [14, 228] on icon at bounding box center [15, 229] width 7 height 7
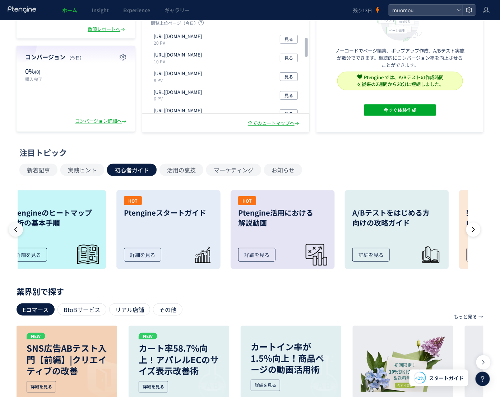
scroll to position [0, 14]
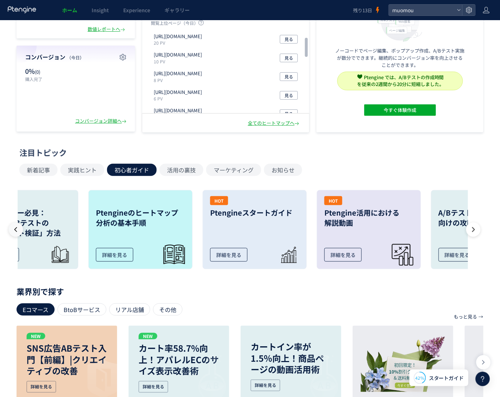
click at [14, 228] on icon at bounding box center [15, 229] width 7 height 7
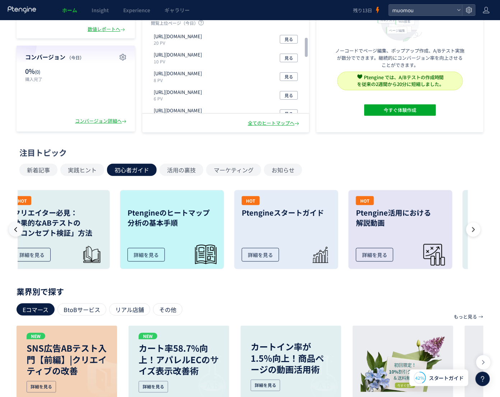
click at [14, 228] on icon at bounding box center [15, 229] width 7 height 7
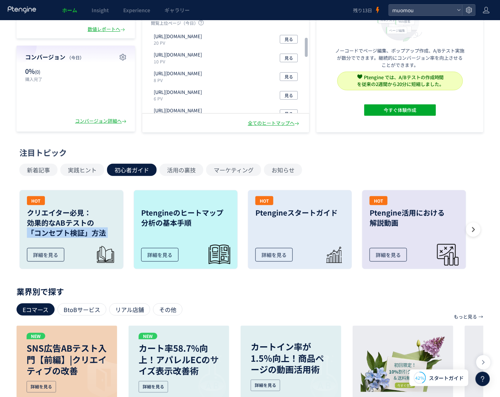
click at [14, 228] on div "注目トピック 新着記事 実践ヒント 初心者ガイド 活用の裏技 マーケティング お知らせ HOT クリエイター必見： 効果的なABテストの 「コンセプト検証」方…" at bounding box center [248, 211] width 504 height 128
click at [95, 168] on button "実践ヒント" at bounding box center [82, 170] width 44 height 12
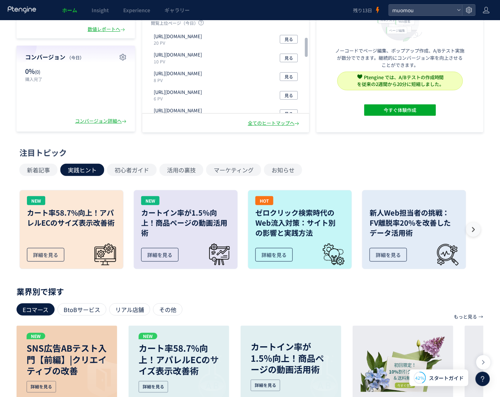
click at [473, 230] on icon at bounding box center [473, 229] width 7 height 7
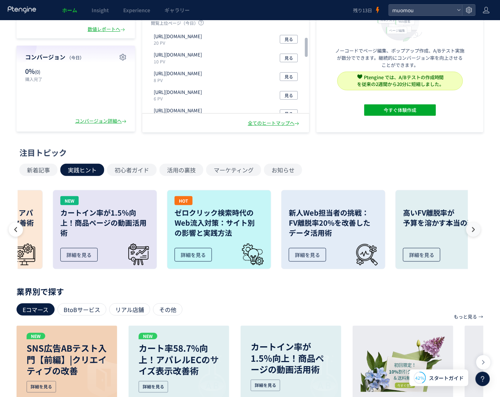
click at [473, 230] on icon at bounding box center [473, 229] width 7 height 7
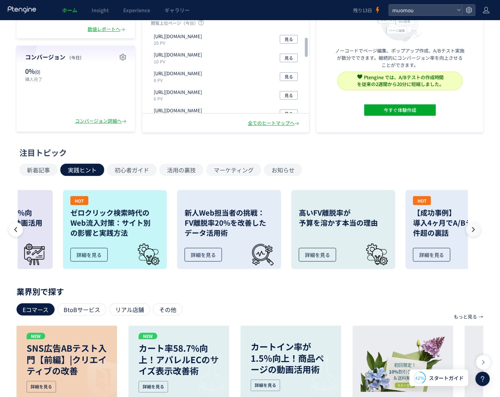
click at [473, 230] on icon at bounding box center [473, 229] width 7 height 7
